Goal: Task Accomplishment & Management: Manage account settings

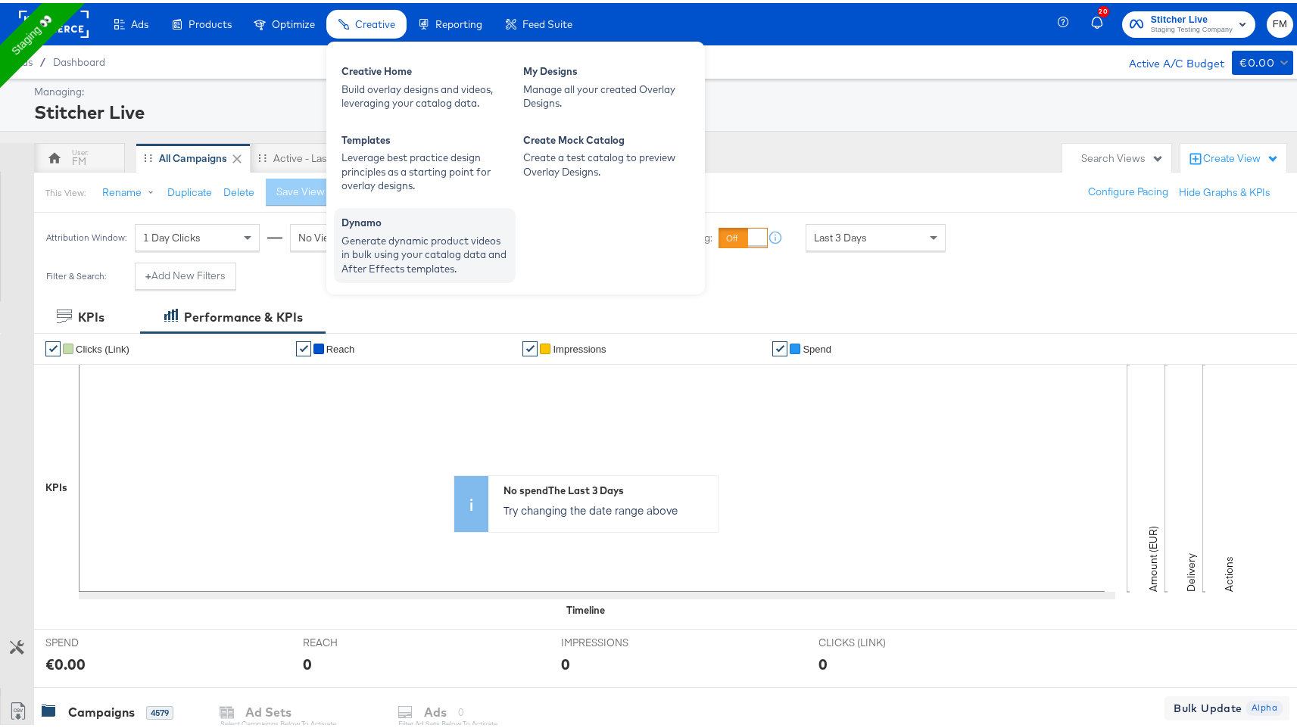
click at [392, 262] on div "Generate dynamic product videos in bulk using your catalog data and After Effec…" at bounding box center [424, 252] width 167 height 42
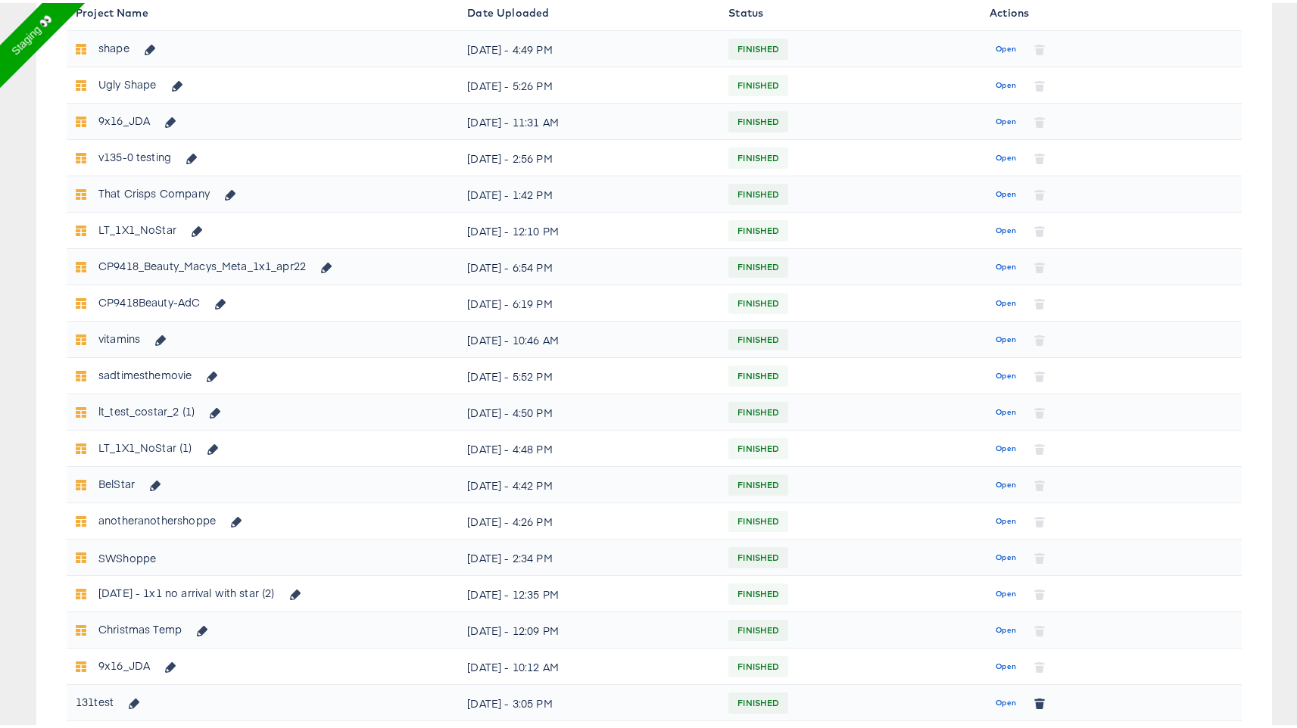
scroll to position [623, 0]
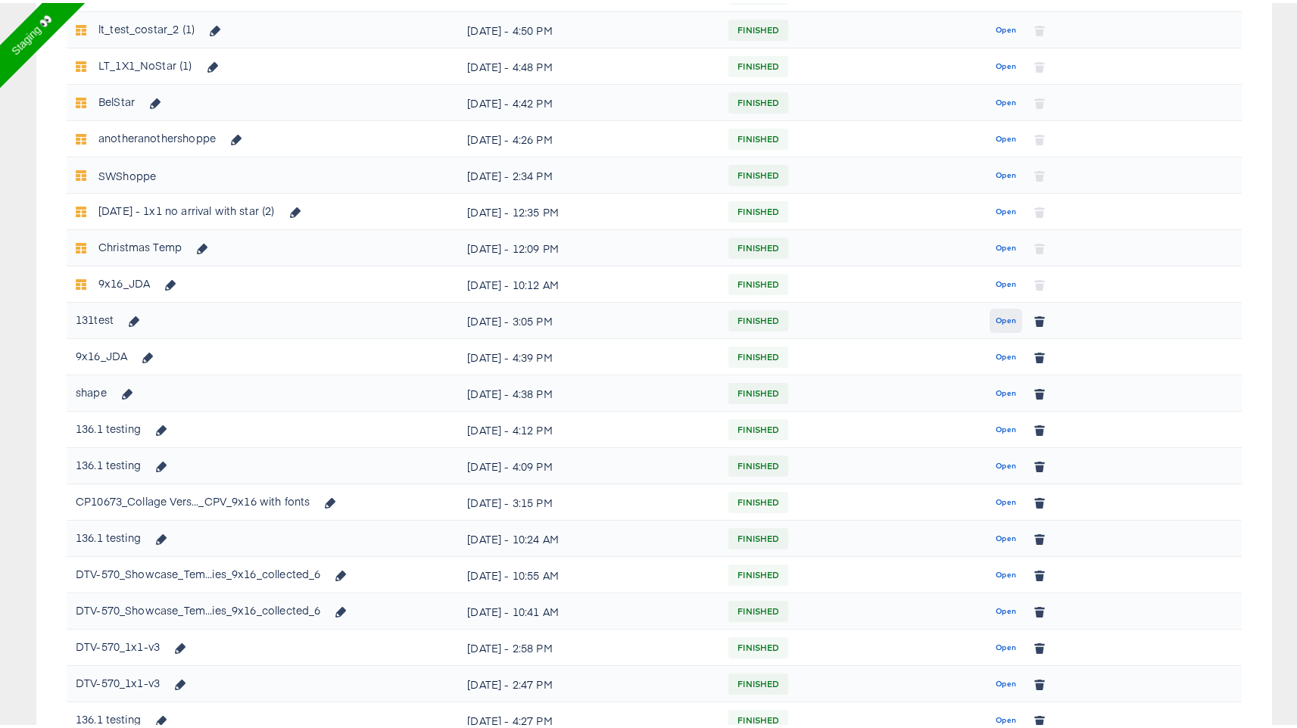
click at [997, 319] on span "Open" at bounding box center [1005, 318] width 20 height 14
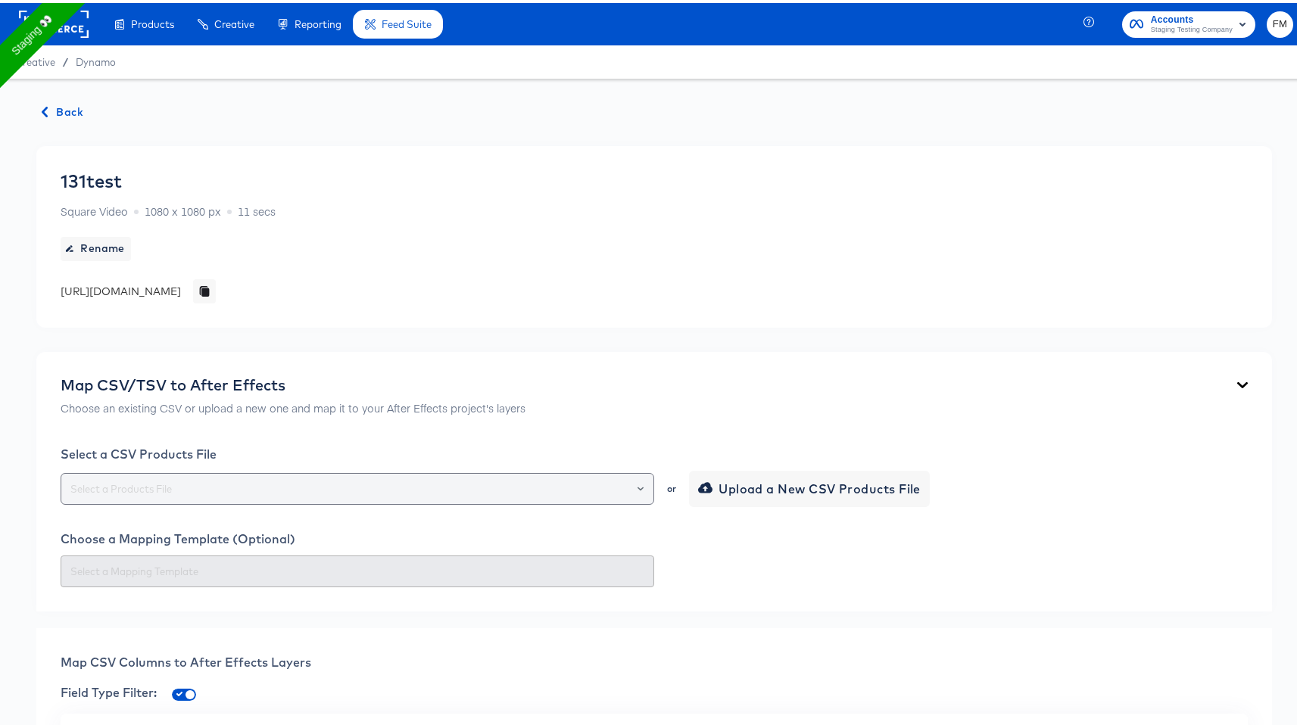
click at [571, 488] on input "text" at bounding box center [357, 486] width 580 height 17
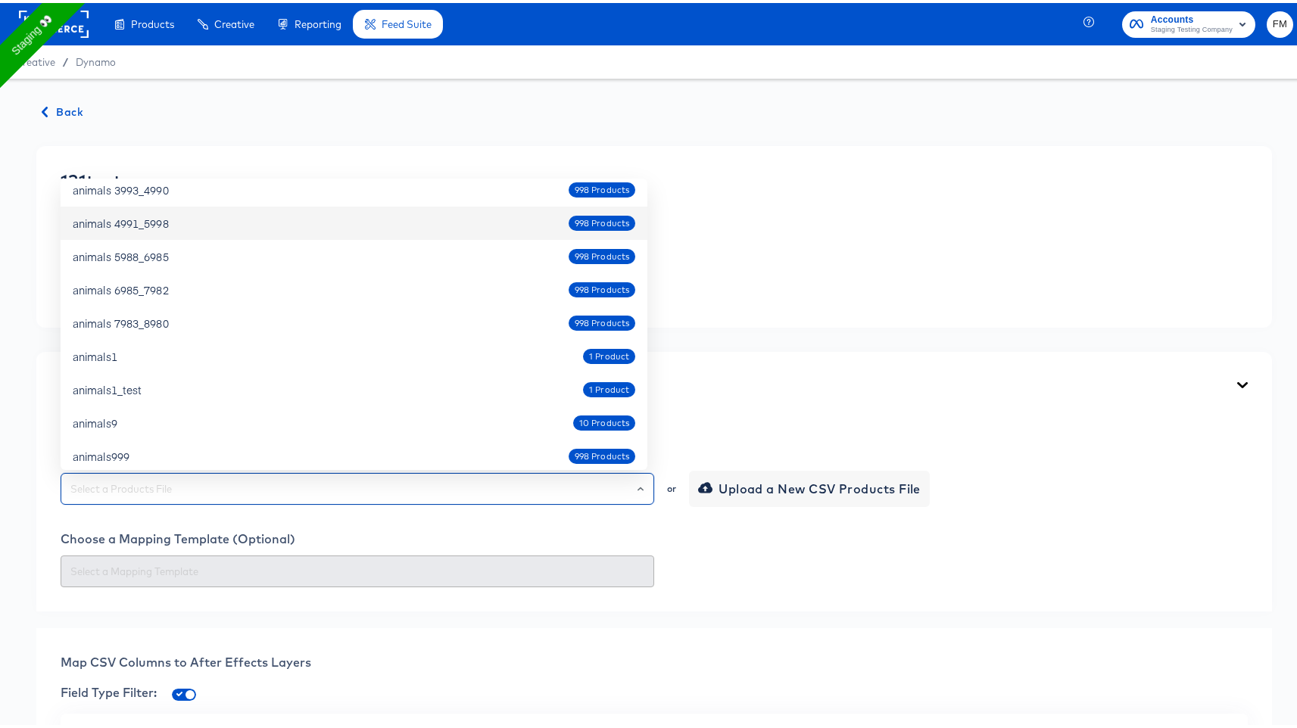
scroll to position [915, 0]
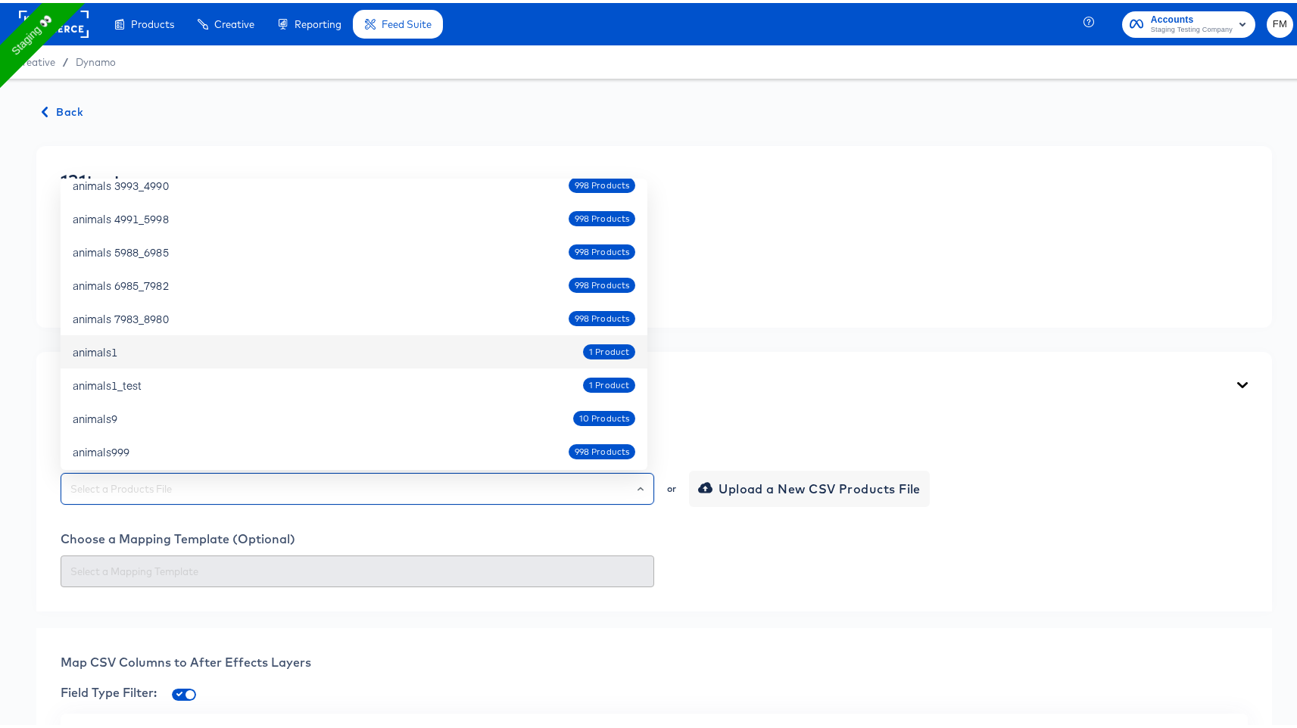
click at [415, 353] on div "animals1 1 Product" at bounding box center [354, 349] width 562 height 24
type input "animals1"
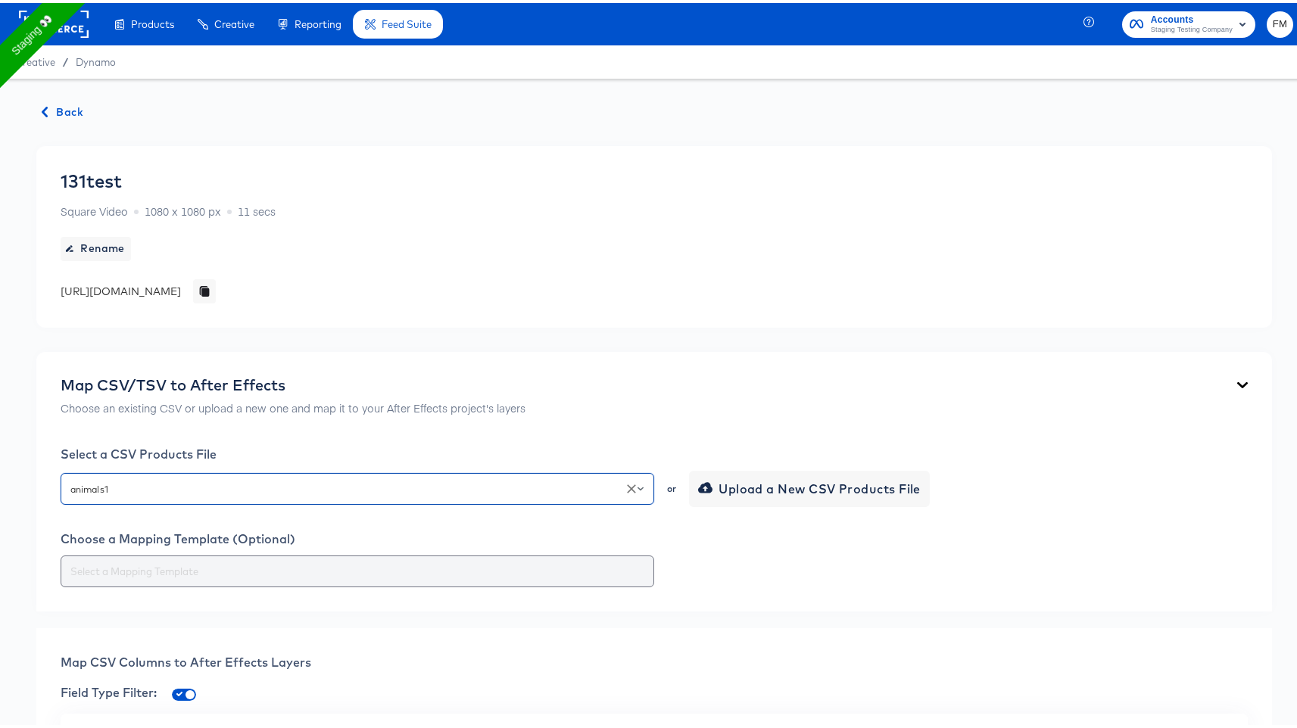
click at [398, 556] on div at bounding box center [357, 569] width 593 height 32
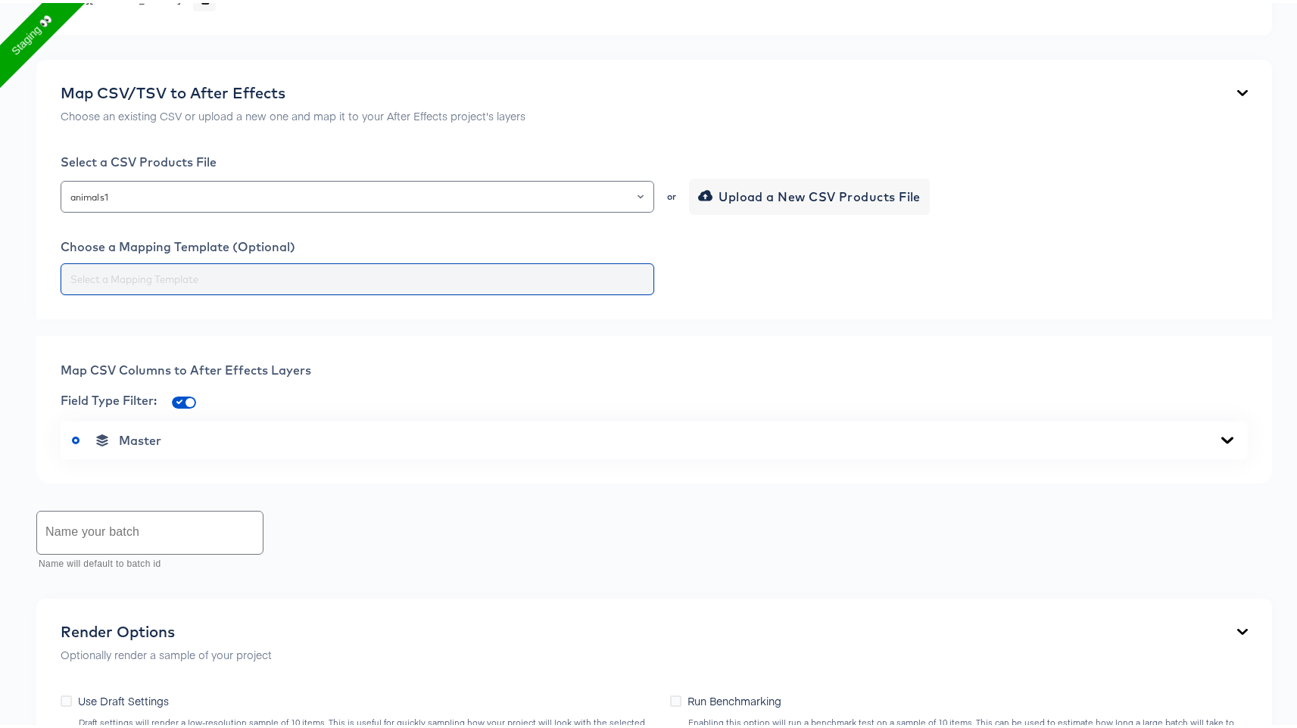
scroll to position [299, 0]
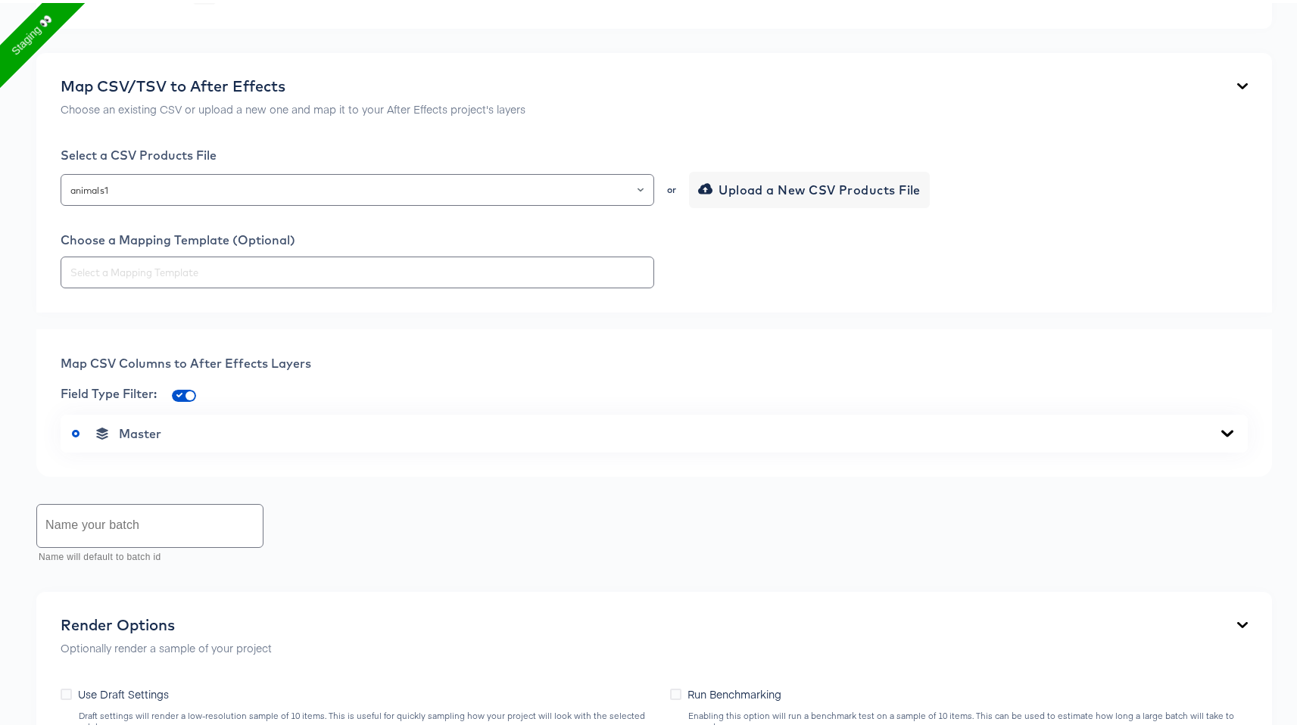
click at [173, 428] on div "Master" at bounding box center [654, 430] width 1164 height 15
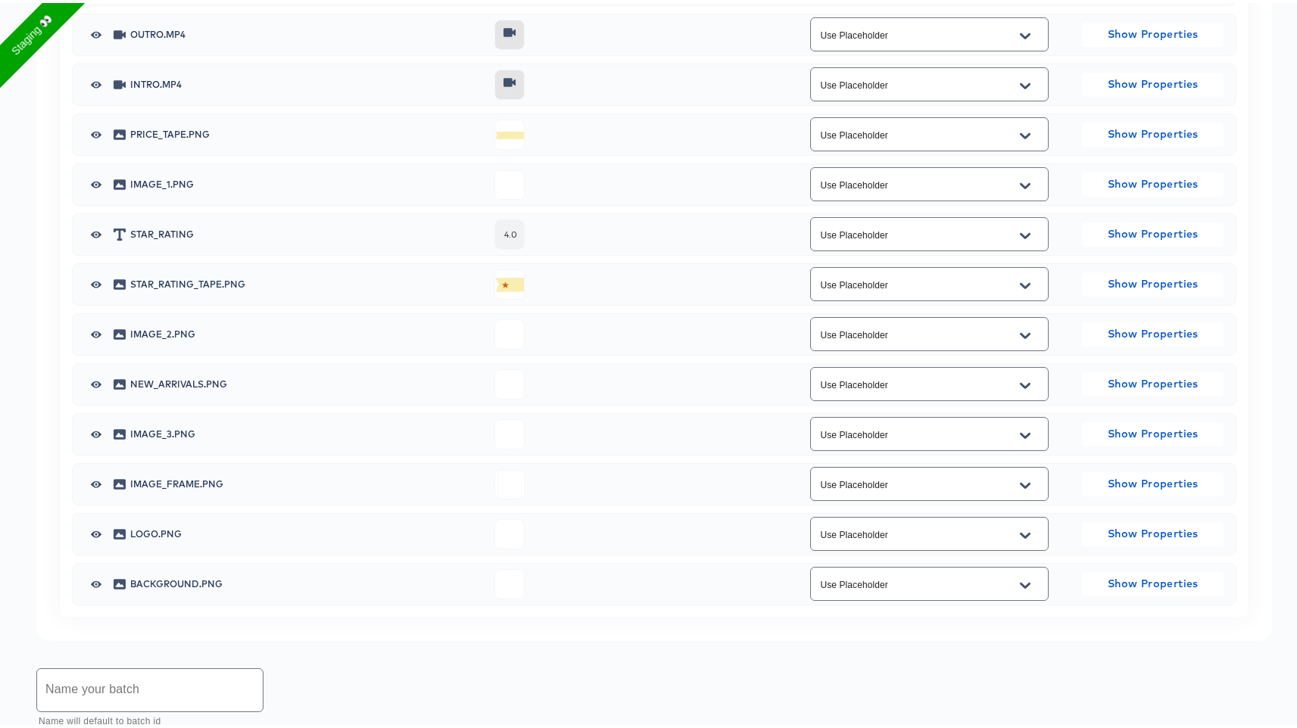
scroll to position [819, 0]
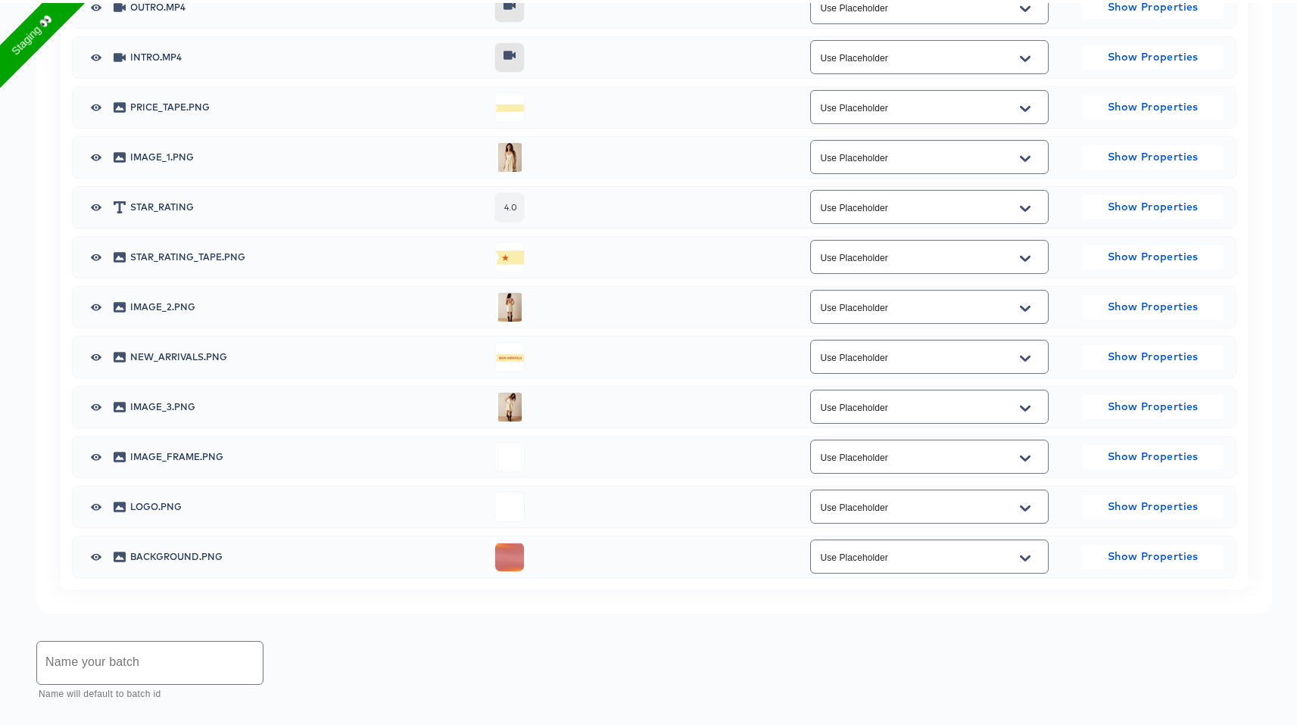
click at [1024, 159] on button "Open" at bounding box center [1024, 156] width 23 height 24
click at [906, 215] on li "image" at bounding box center [920, 216] width 237 height 24
type input "image"
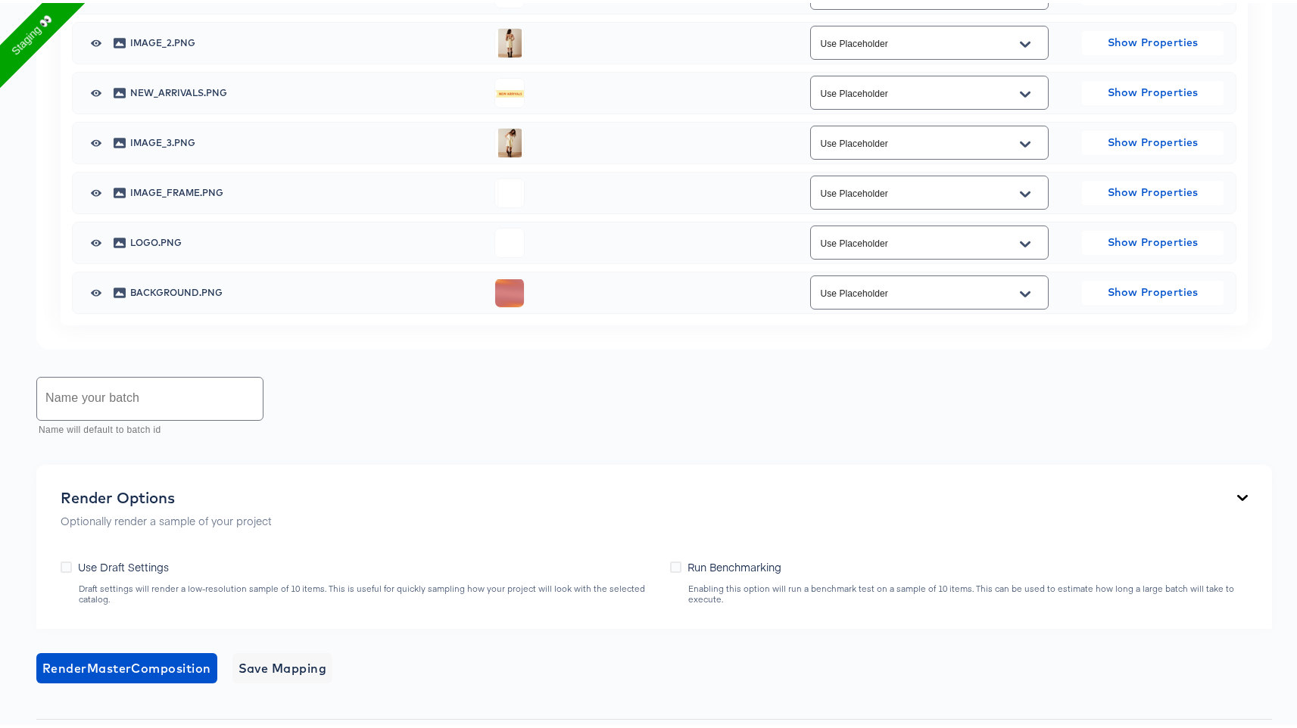
scroll to position [1260, 0]
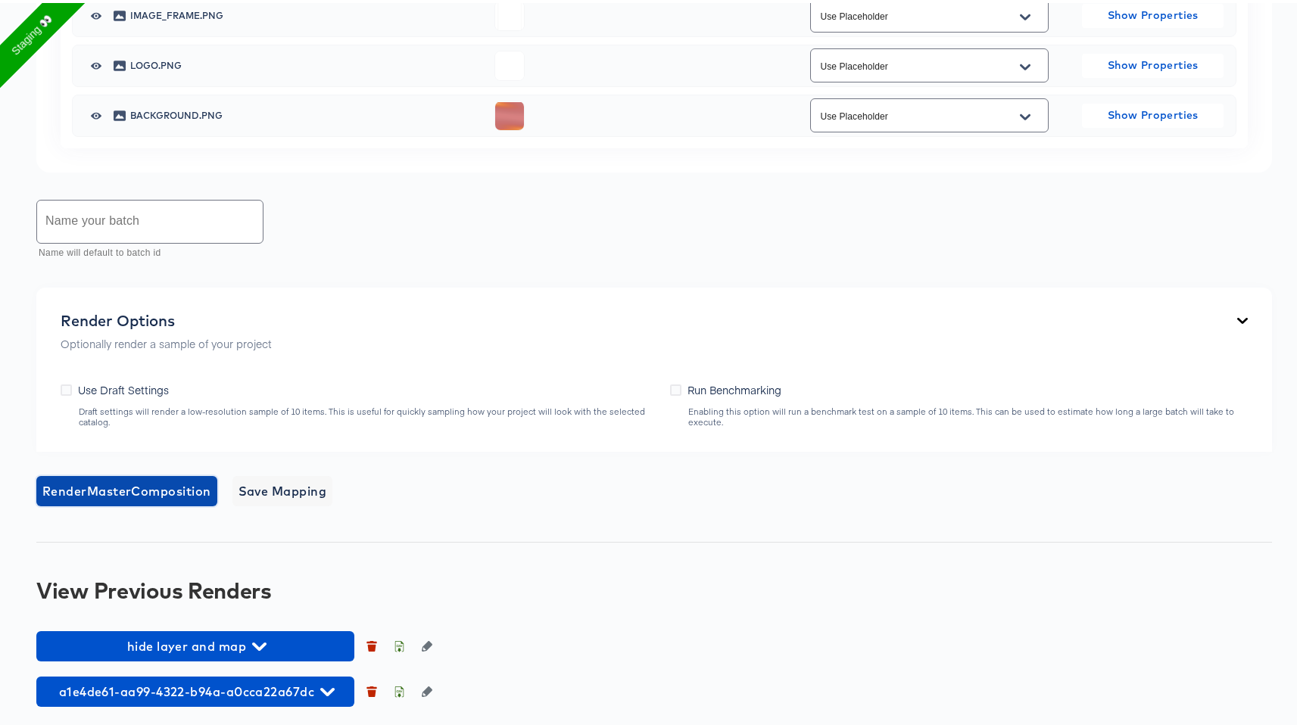
click at [159, 495] on span "Render Master Composition" at bounding box center [126, 488] width 169 height 21
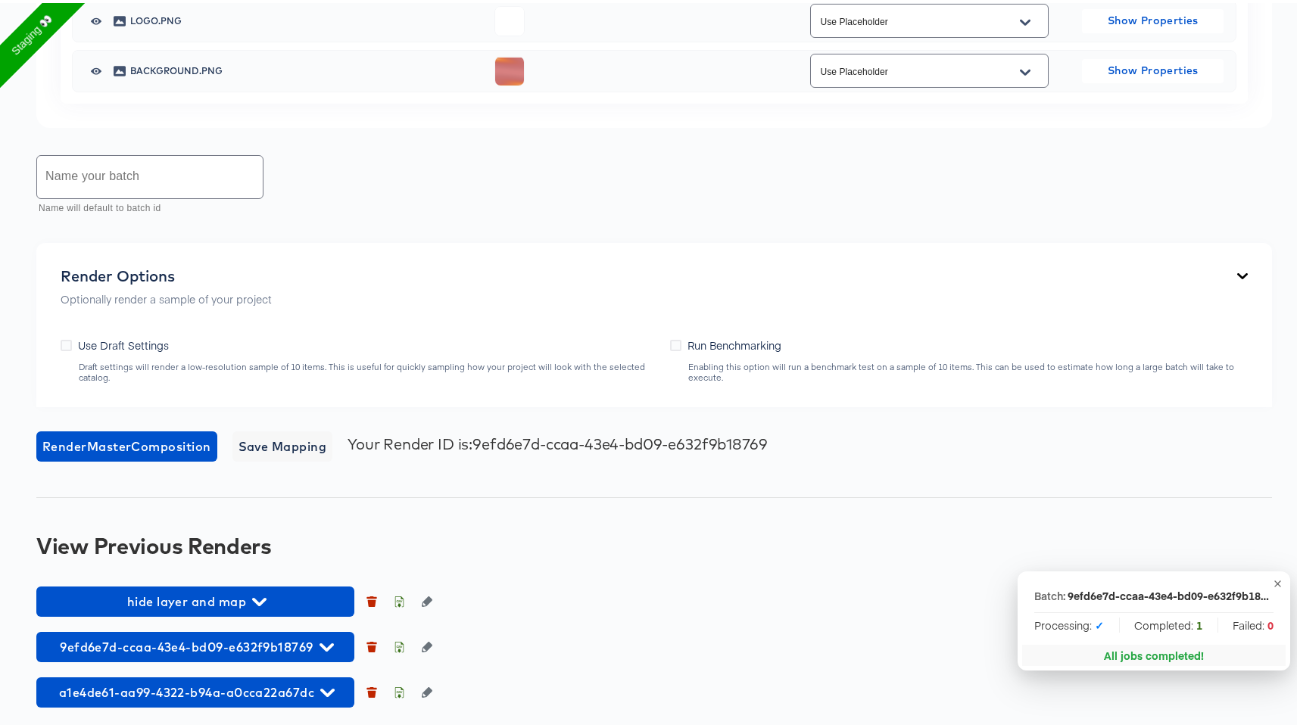
scroll to position [1306, 0]
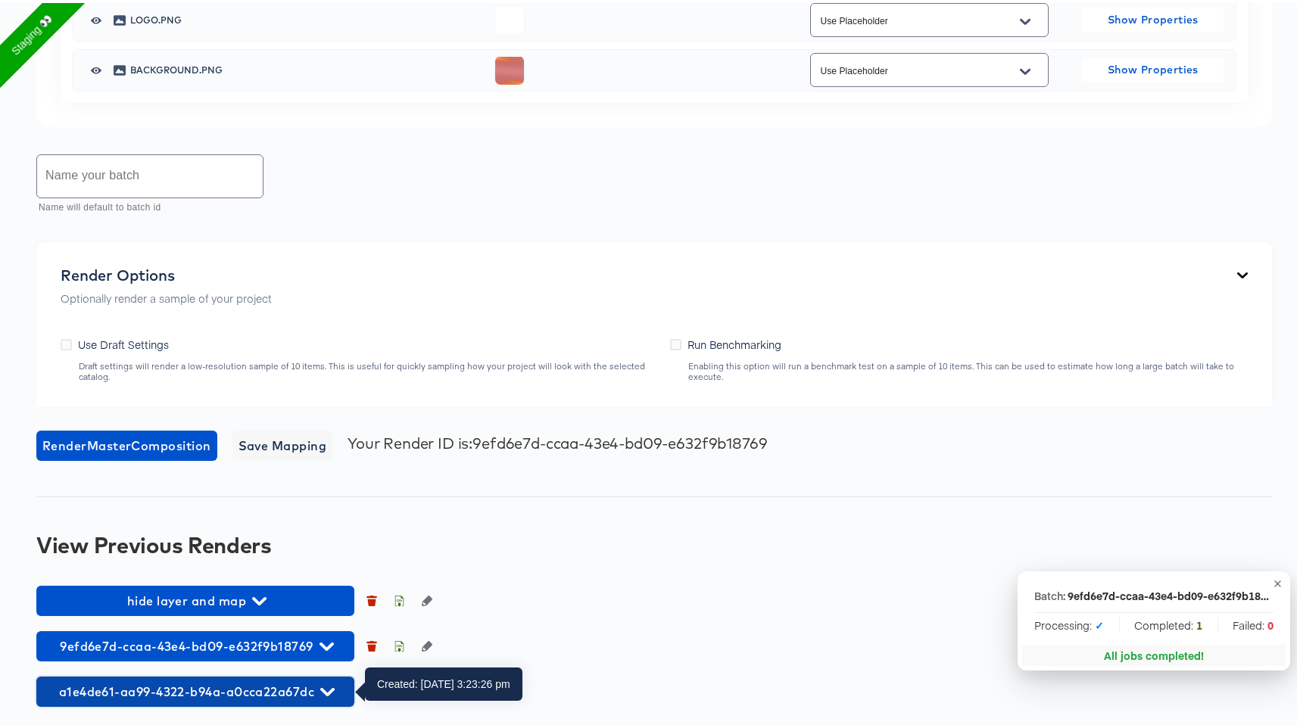
click at [324, 694] on icon "button" at bounding box center [327, 689] width 14 height 14
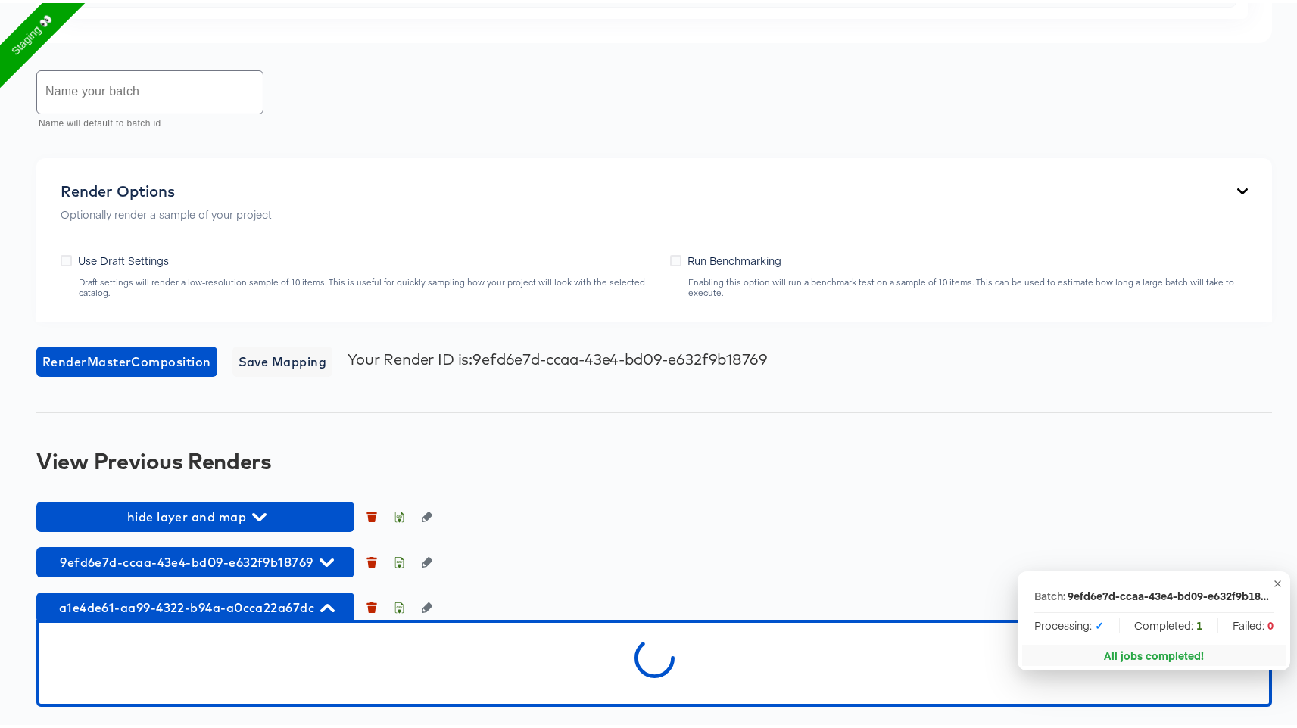
scroll to position [1645, 0]
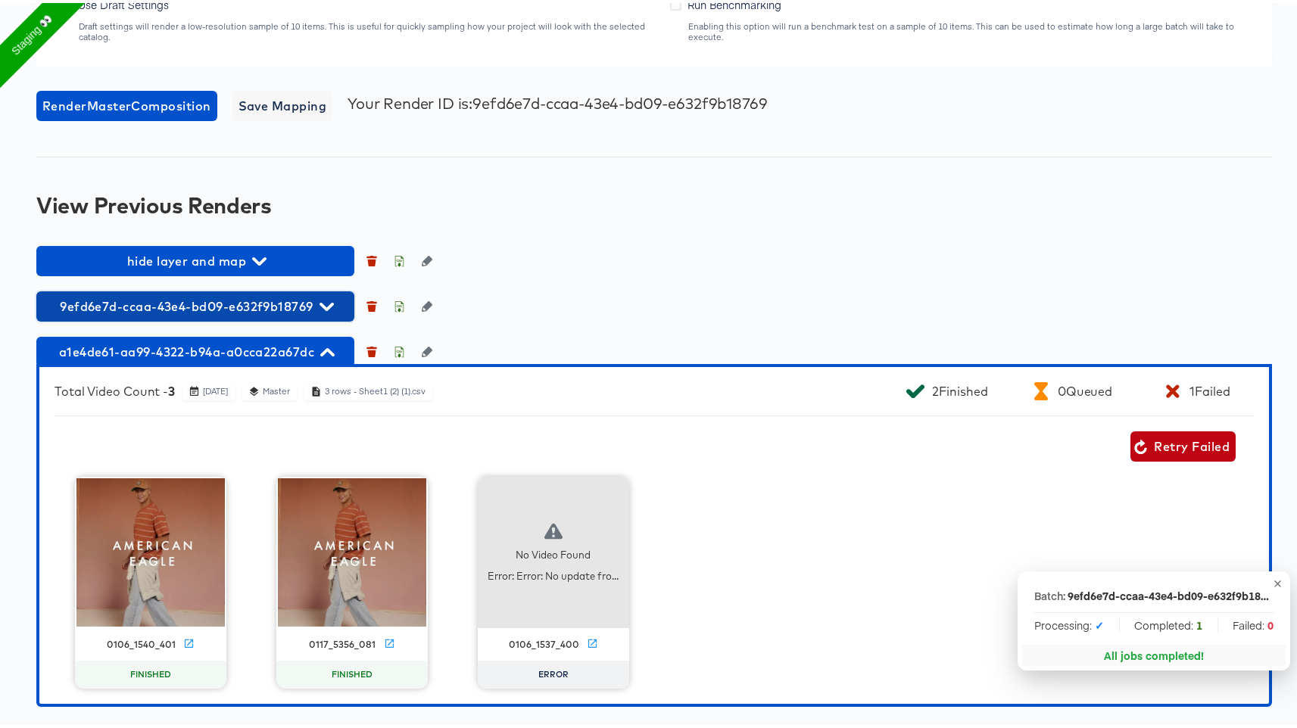
click at [227, 297] on span "9efd6e7d-ccaa-43e4-bd09-e632f9b18769" at bounding box center [195, 303] width 303 height 21
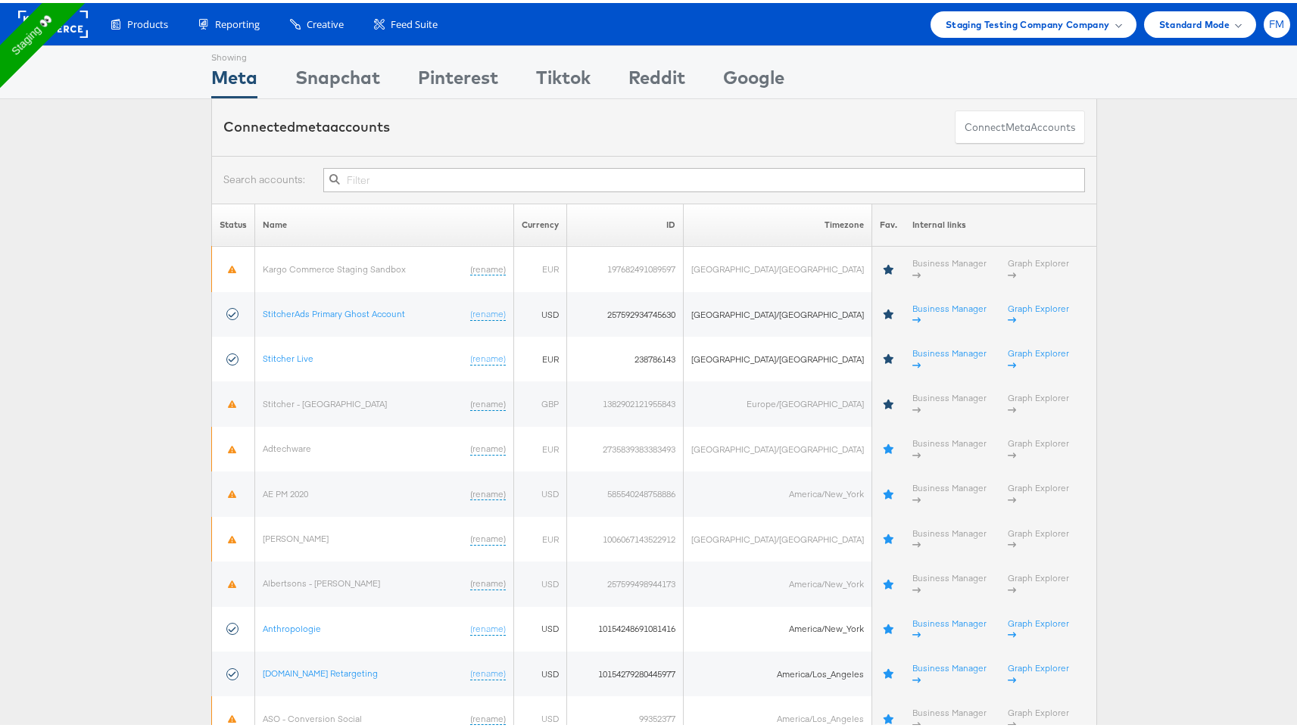
click at [1263, 33] on div "FM" at bounding box center [1276, 21] width 26 height 26
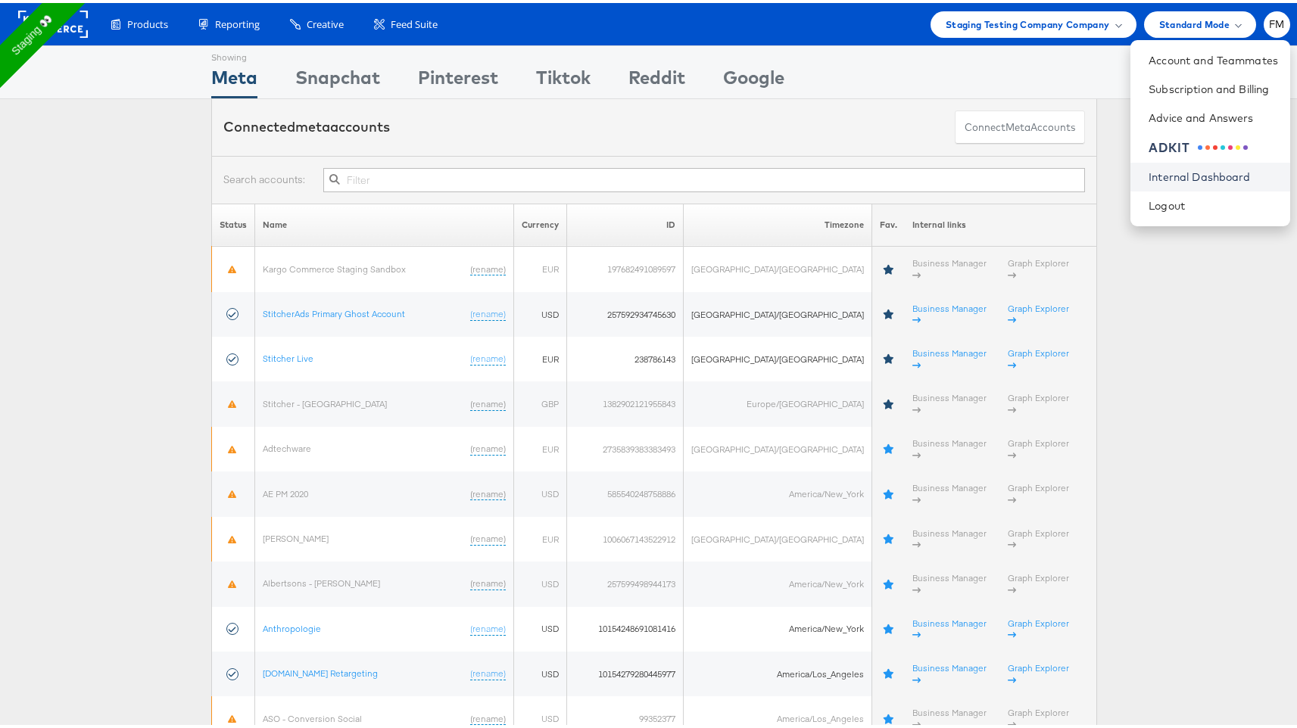
click at [1196, 172] on link "Internal Dashboard" at bounding box center [1212, 174] width 129 height 15
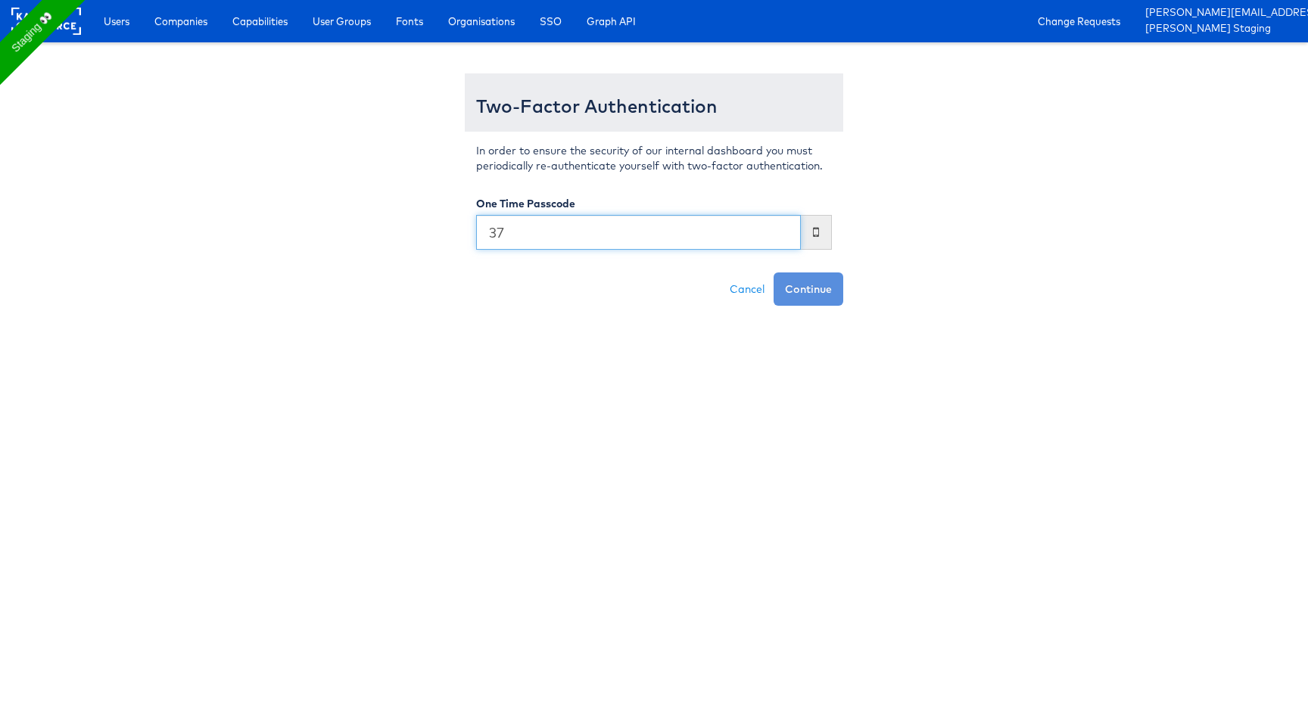
type input "3"
type input "518261"
click at [774, 272] on button "Continue" at bounding box center [809, 288] width 70 height 33
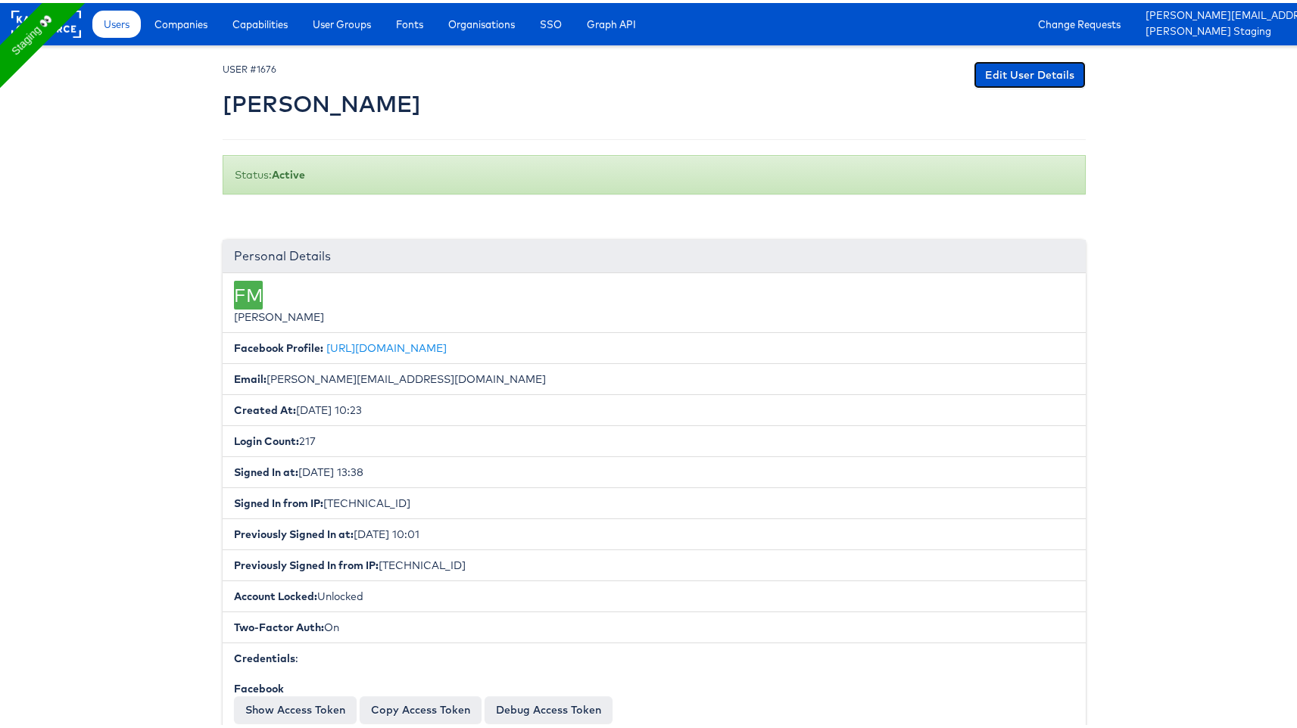
click at [1001, 75] on link "Edit User Details" at bounding box center [1029, 71] width 112 height 27
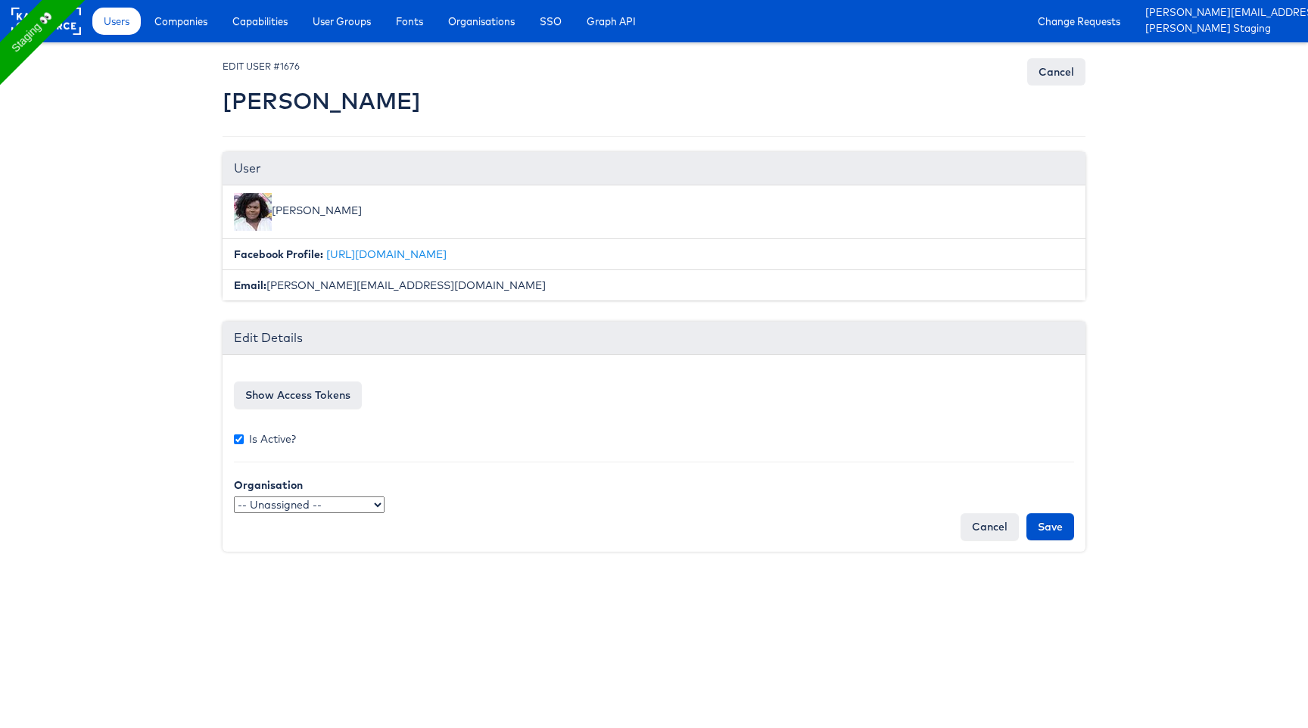
click at [348, 504] on select "-- Unassigned -- TestOrg ccOrg qaSSO QaTestOrg jwqa QA-Team StitcherAds New Org…" at bounding box center [309, 505] width 151 height 17
click at [1044, 85] on link "Cancel" at bounding box center [1056, 71] width 58 height 27
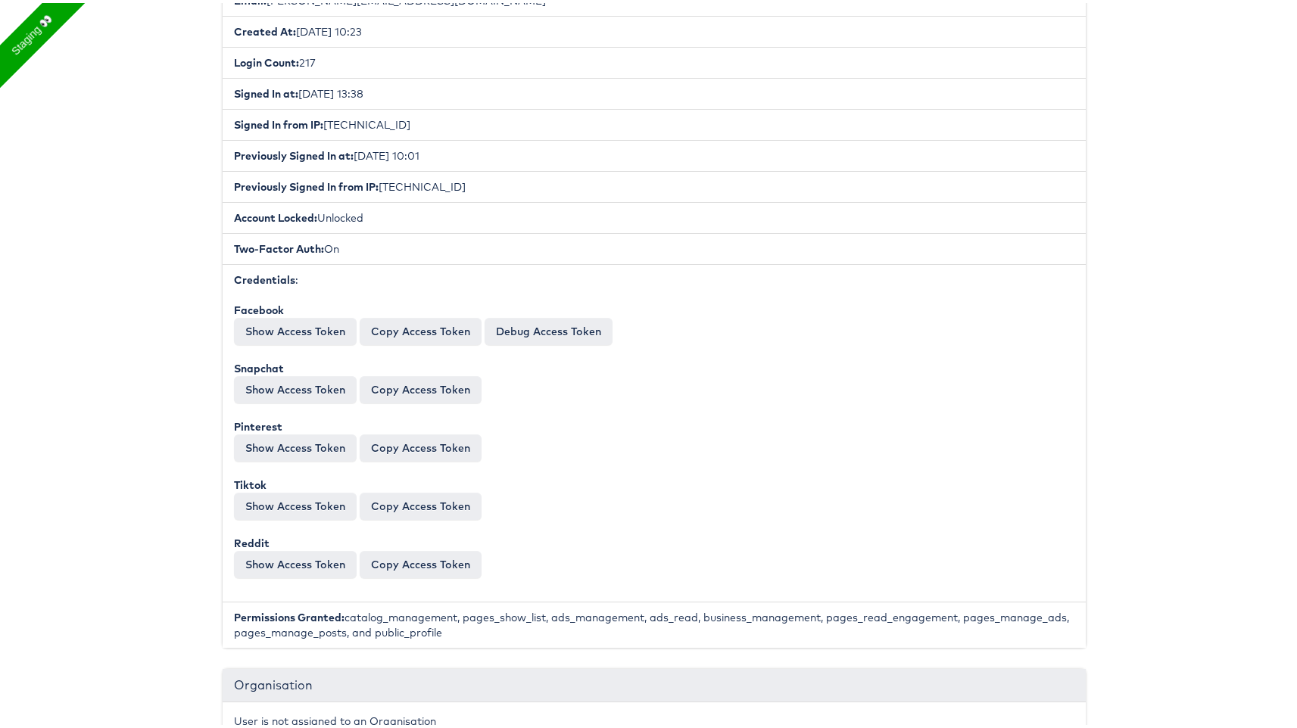
scroll to position [384, 0]
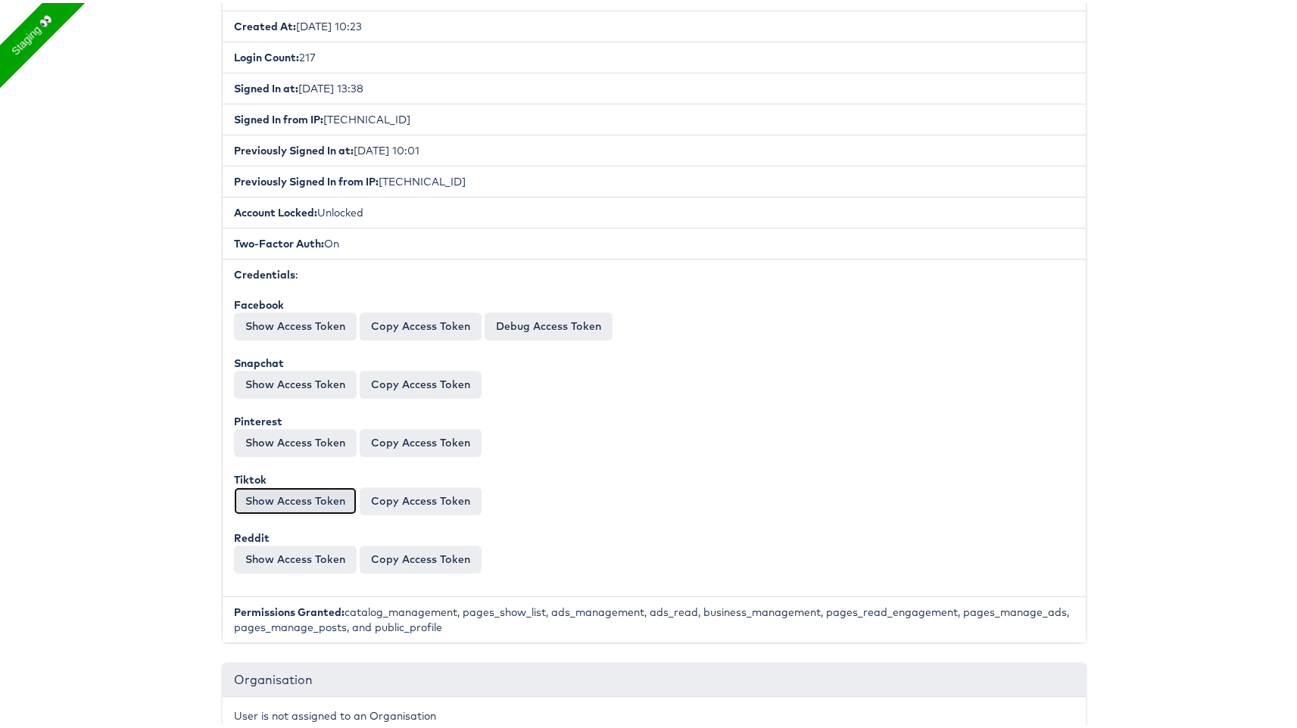
click at [292, 497] on button "Show Access Token" at bounding box center [295, 497] width 123 height 27
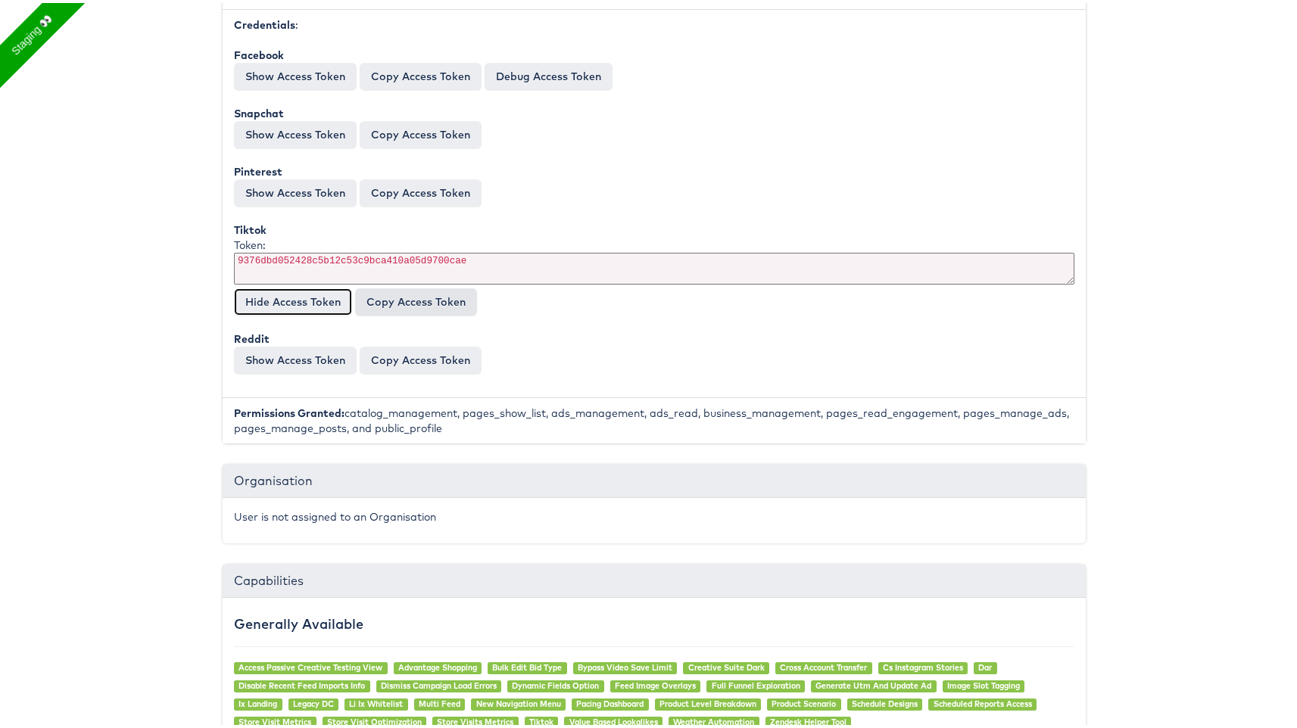
scroll to position [453, 0]
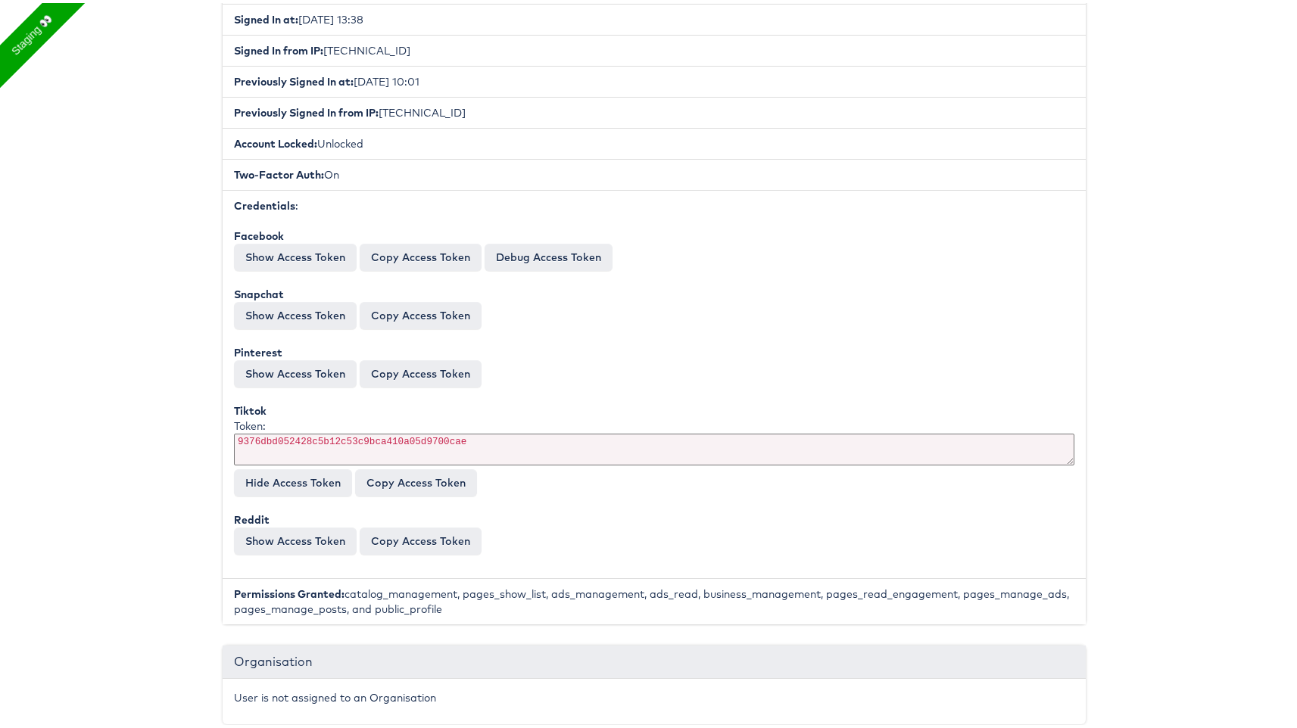
click at [412, 447] on div "Token: 9376dbd052428c5b12c53c9bca410a05d9700cae" at bounding box center [654, 441] width 840 height 51
copy div "Token: 9376dbd052428c5b12c53c9bca410a05d9700cae Hide Access Token"
click at [419, 437] on div "Token: 9376dbd052428c5b12c53c9bca410a05d9700cae" at bounding box center [654, 441] width 840 height 51
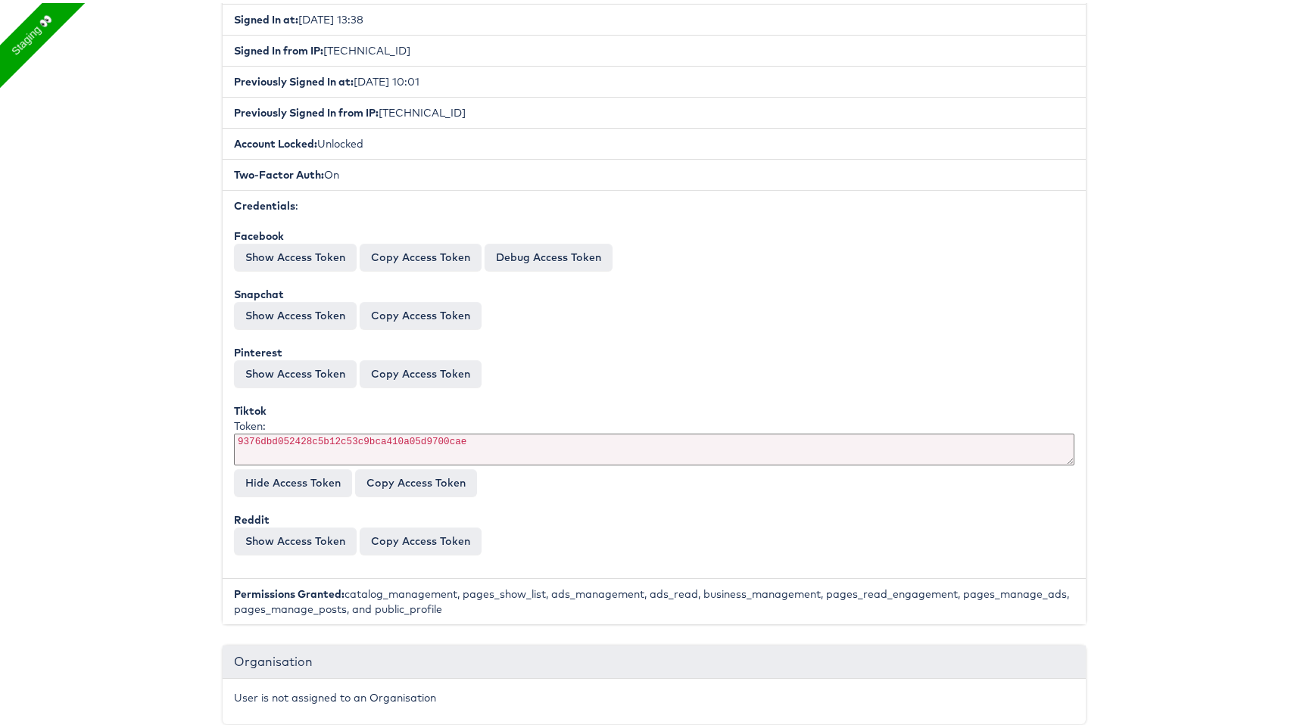
click at [419, 437] on div "Token: 9376dbd052428c5b12c53c9bca410a05d9700cae" at bounding box center [654, 441] width 840 height 51
click at [425, 466] on button "Copy Access Token" at bounding box center [416, 479] width 122 height 27
click at [474, 444] on div "Token: 9376dbd052428c5b12c53c9bca410a05d9700cae" at bounding box center [654, 441] width 840 height 51
drag, startPoint x: 461, startPoint y: 435, endPoint x: 397, endPoint y: 440, distance: 63.7
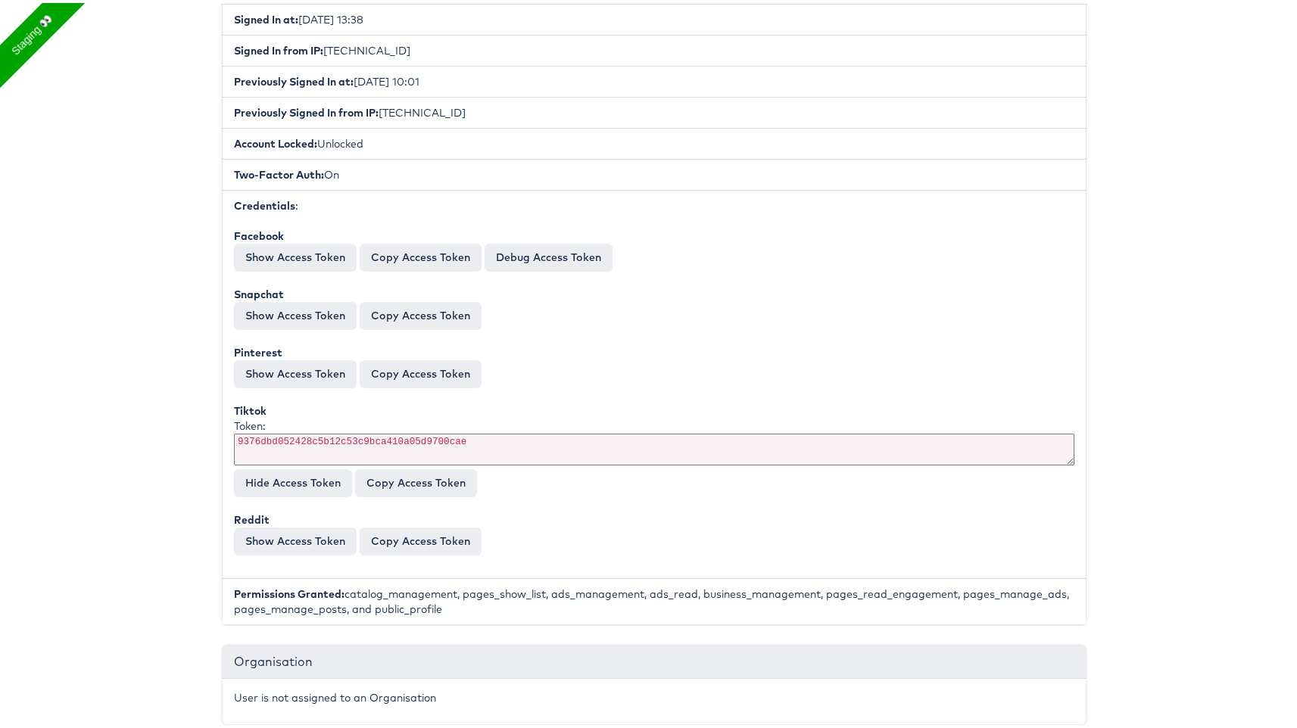
click at [397, 440] on div "Token: 9376dbd052428c5b12c53c9bca410a05d9700cae" at bounding box center [654, 441] width 840 height 51
click at [323, 472] on button "Hide Access Token" at bounding box center [293, 479] width 118 height 27
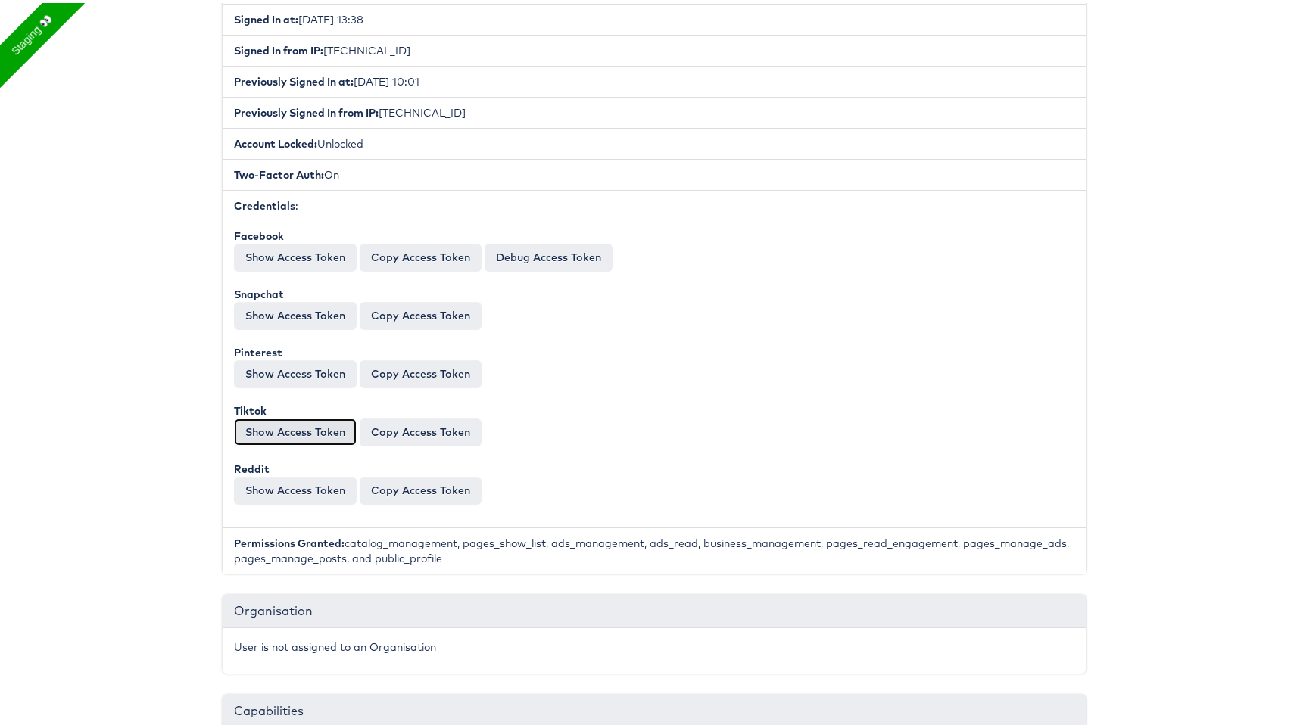
click at [321, 429] on button "Show Access Token" at bounding box center [295, 429] width 123 height 27
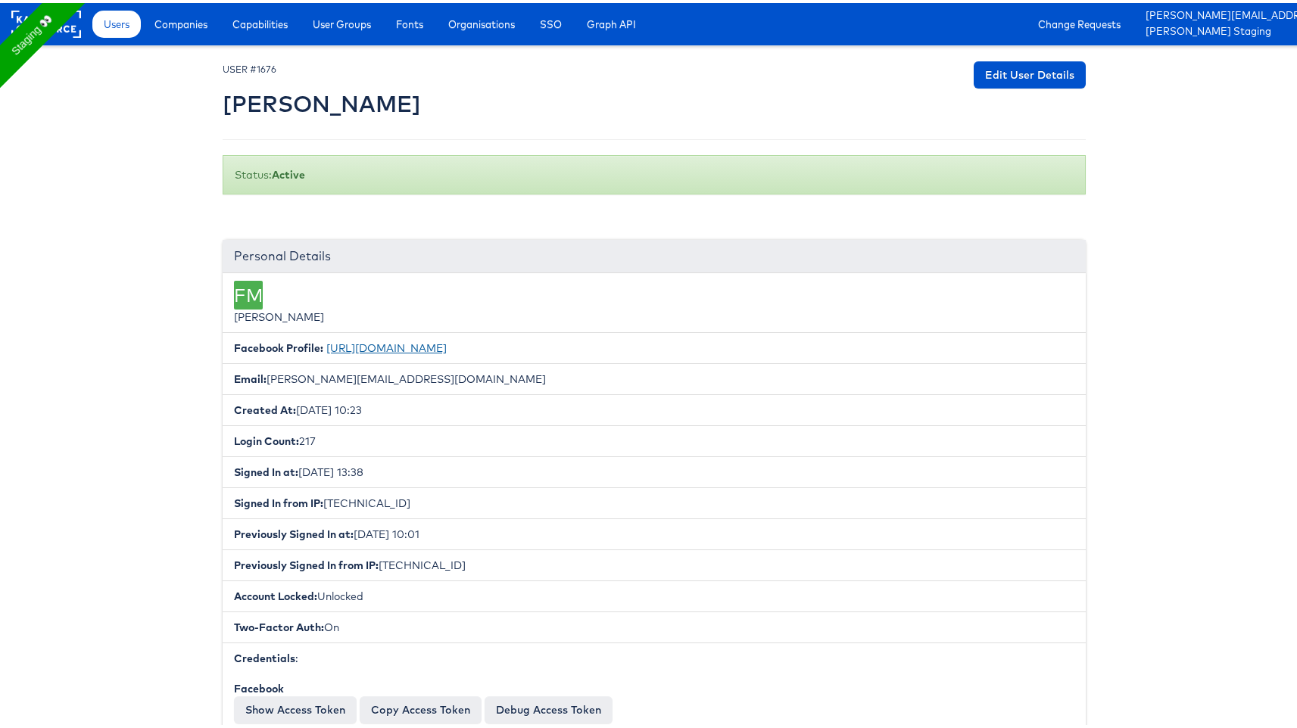
scroll to position [36, 0]
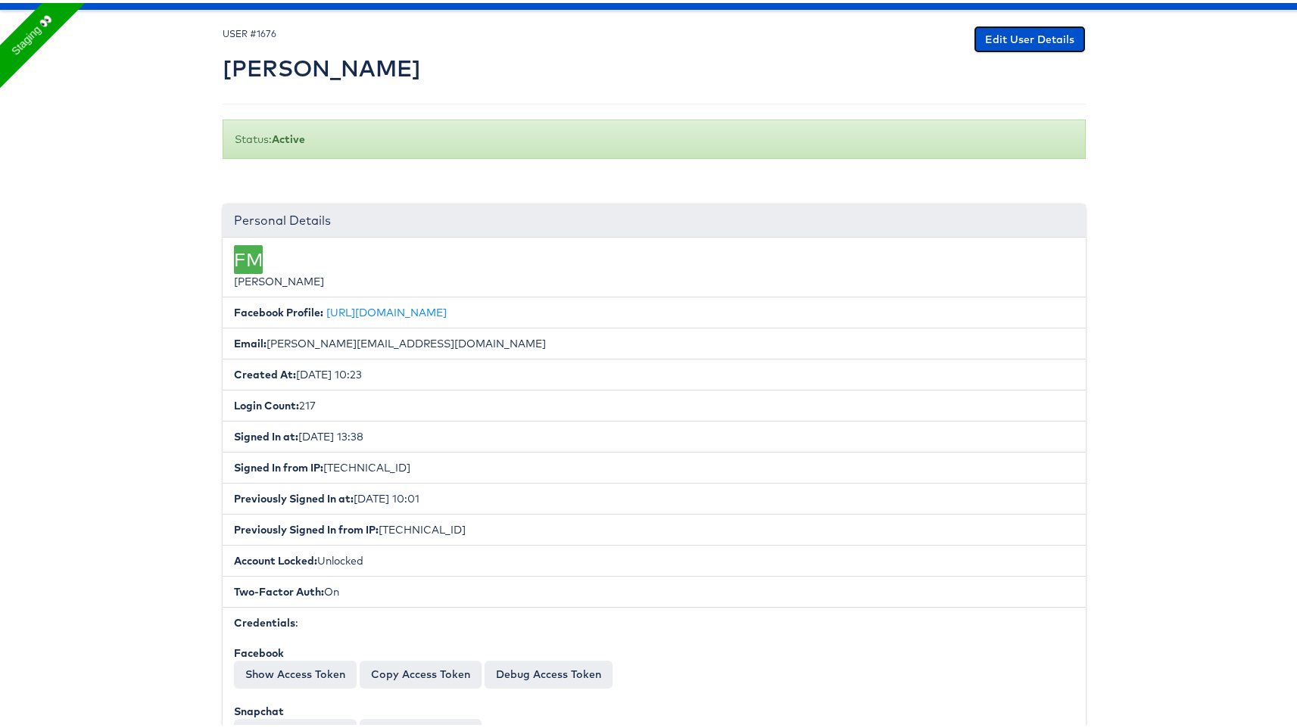
click at [1044, 33] on link "Edit User Details" at bounding box center [1029, 36] width 112 height 27
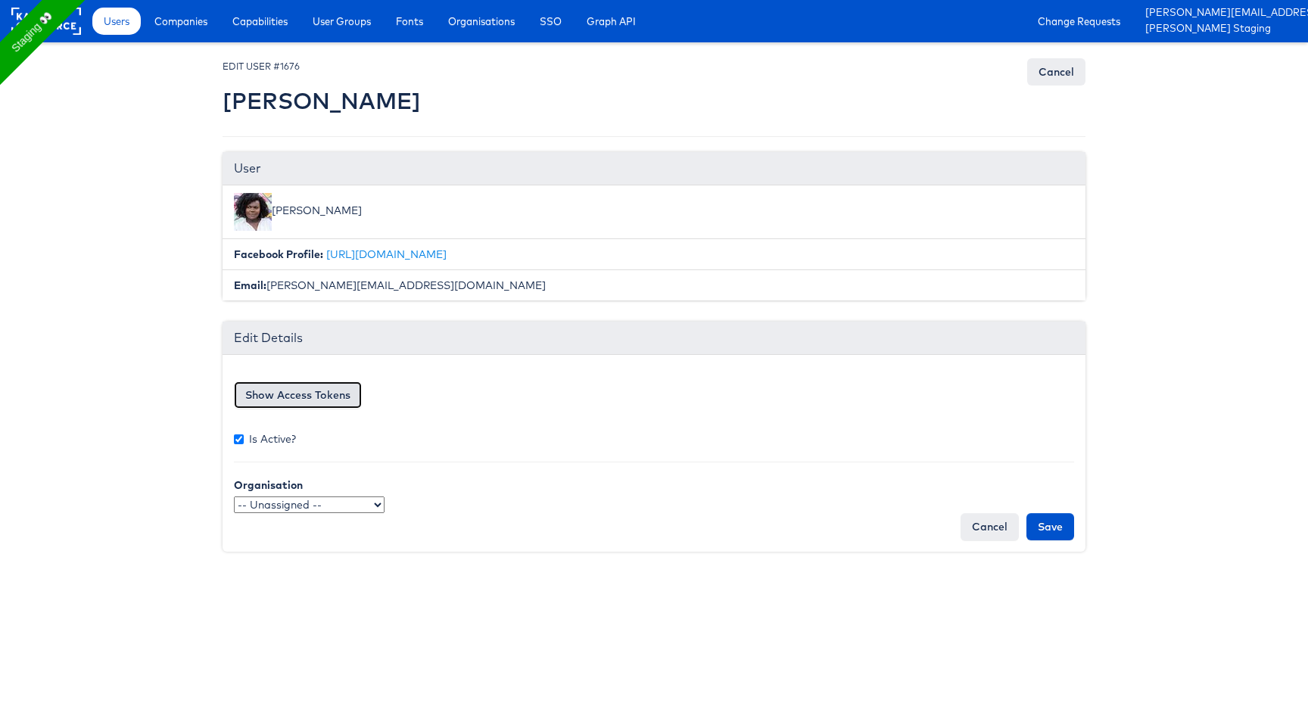
click at [332, 400] on button "Show Access Tokens" at bounding box center [298, 394] width 128 height 27
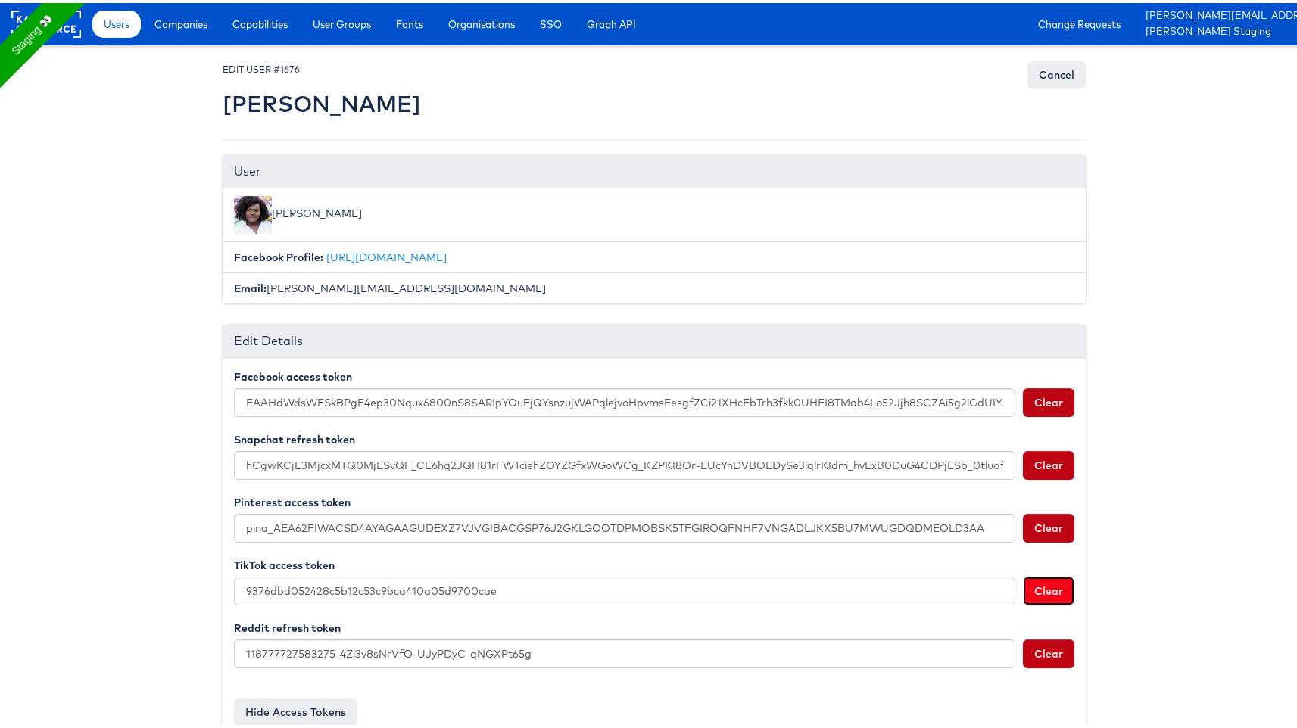
click at [1050, 593] on button "Clear" at bounding box center [1048, 588] width 51 height 29
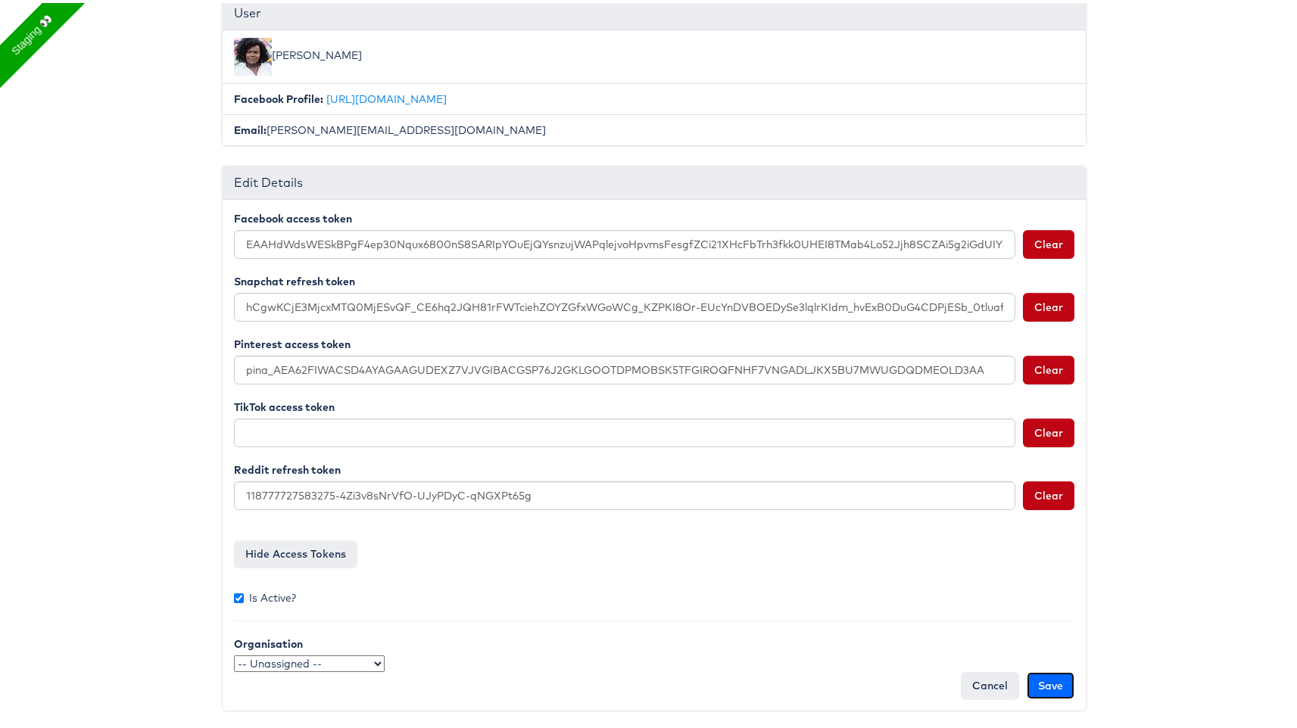
click at [1032, 686] on input "Save" at bounding box center [1050, 682] width 48 height 27
type input "Saving..."
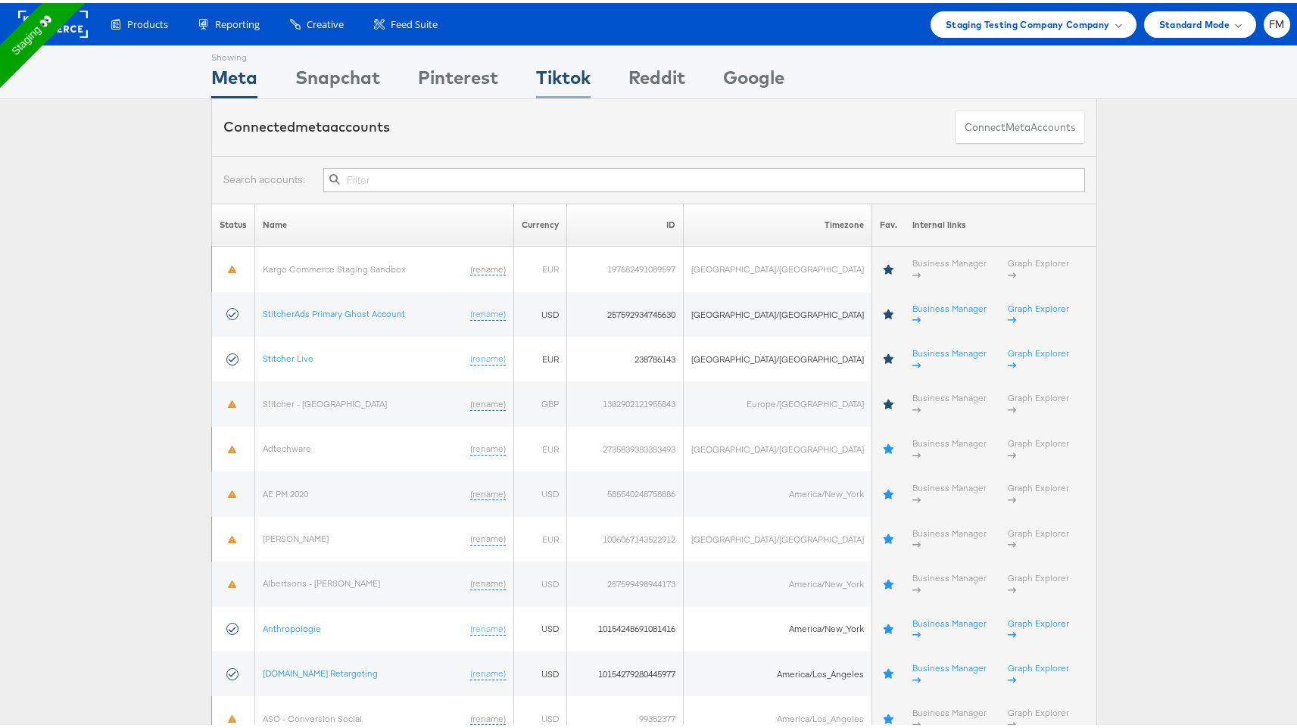
click at [548, 74] on div "Tiktok" at bounding box center [563, 78] width 54 height 34
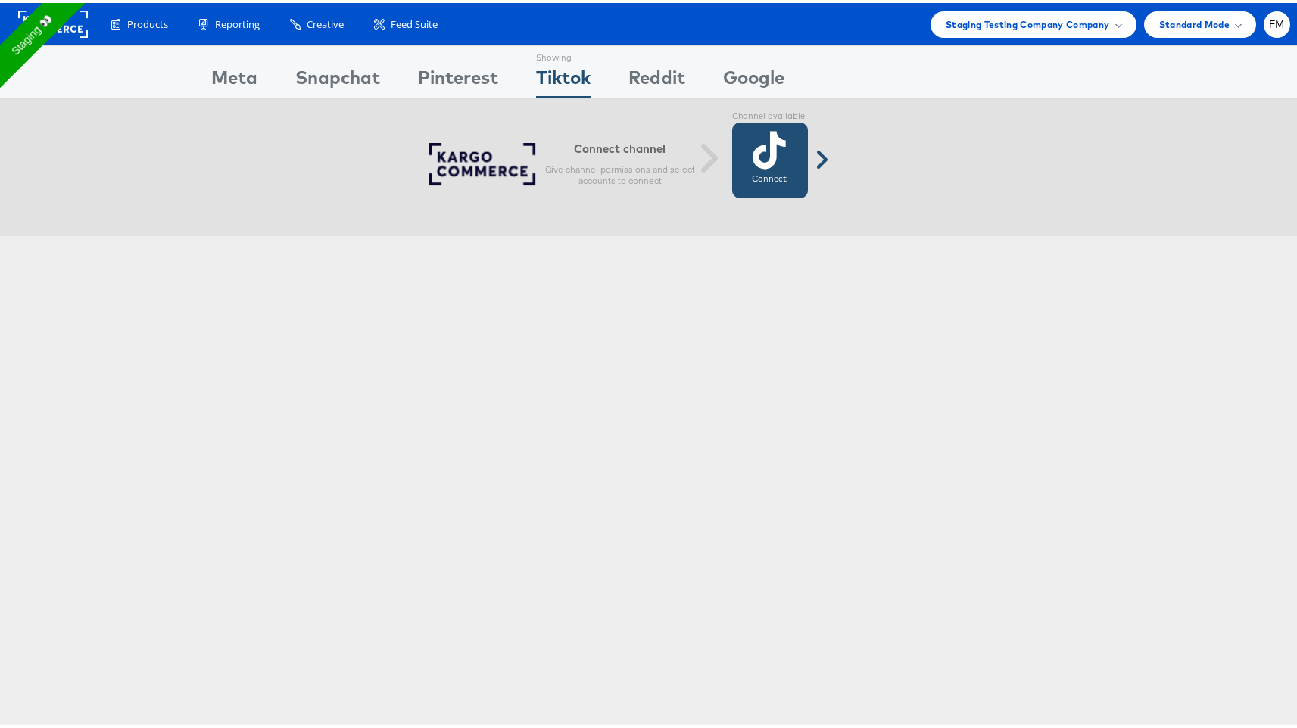
click at [785, 146] on link "Connect Connected" at bounding box center [770, 158] width 76 height 76
click at [768, 148] on icon at bounding box center [769, 147] width 33 height 38
click at [771, 147] on icon at bounding box center [769, 147] width 33 height 38
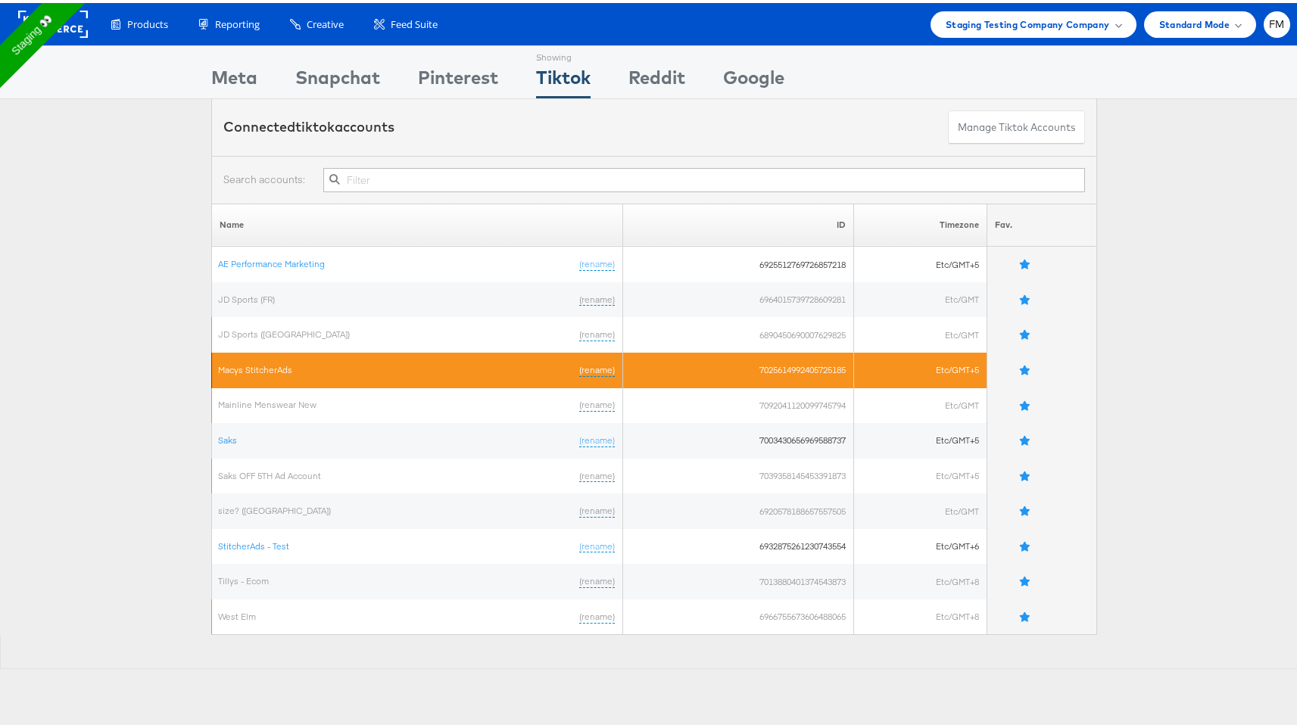
scroll to position [71, 0]
